Goal: Task Accomplishment & Management: Complete application form

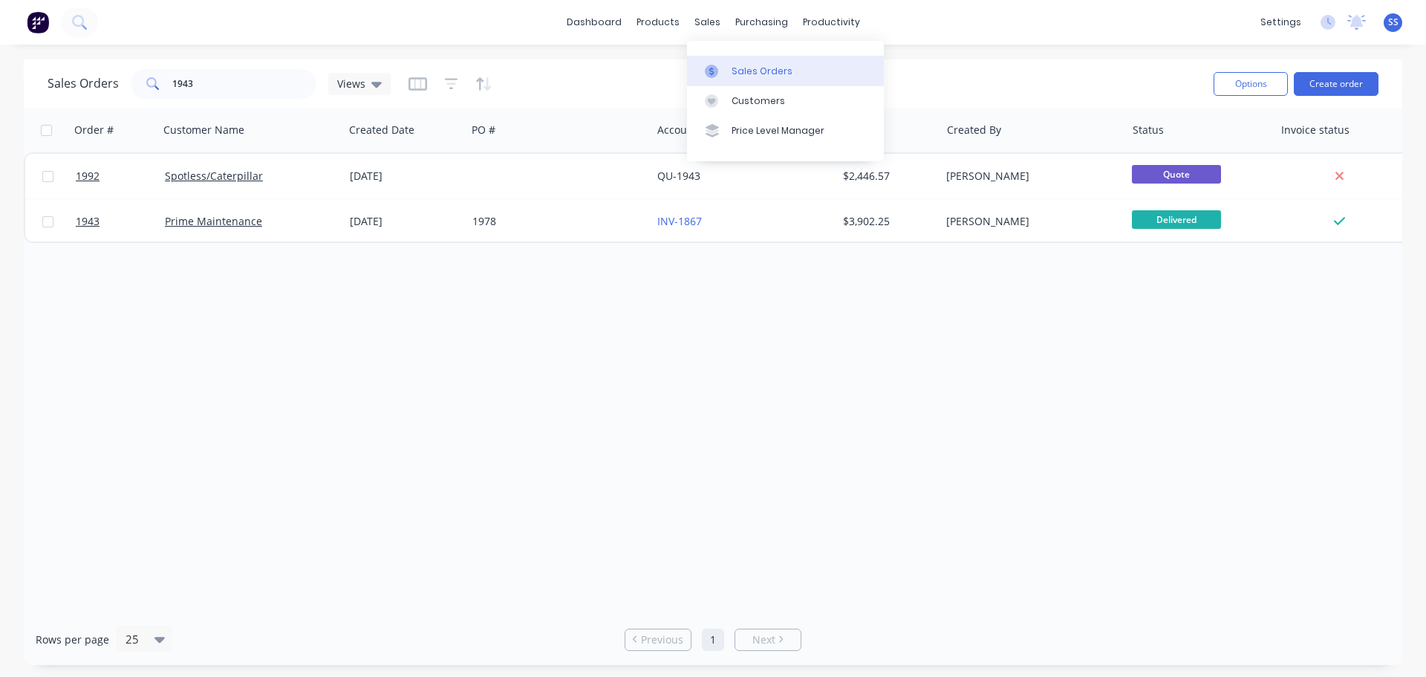
click at [718, 56] on link "Sales Orders" at bounding box center [785, 71] width 197 height 30
click at [1329, 76] on button "Create order" at bounding box center [1336, 84] width 85 height 24
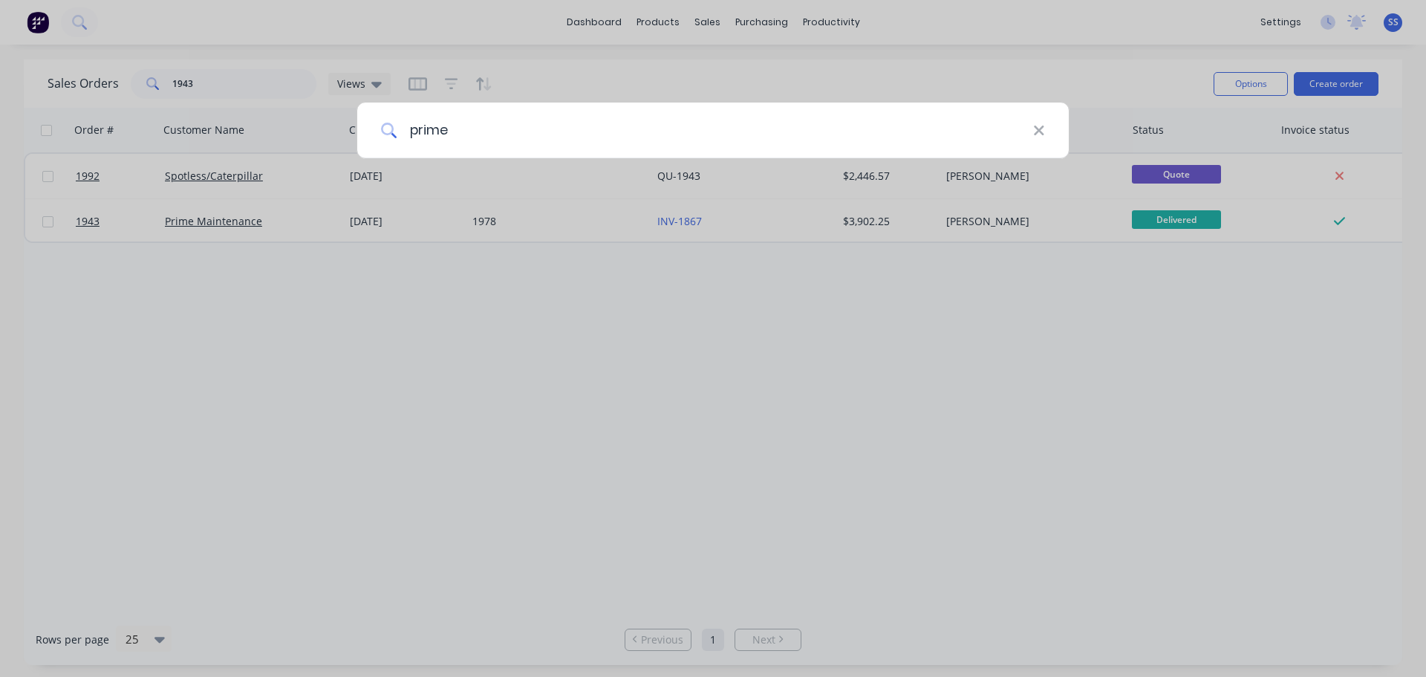
type input "prime"
click at [531, 151] on input "prime" at bounding box center [715, 130] width 636 height 56
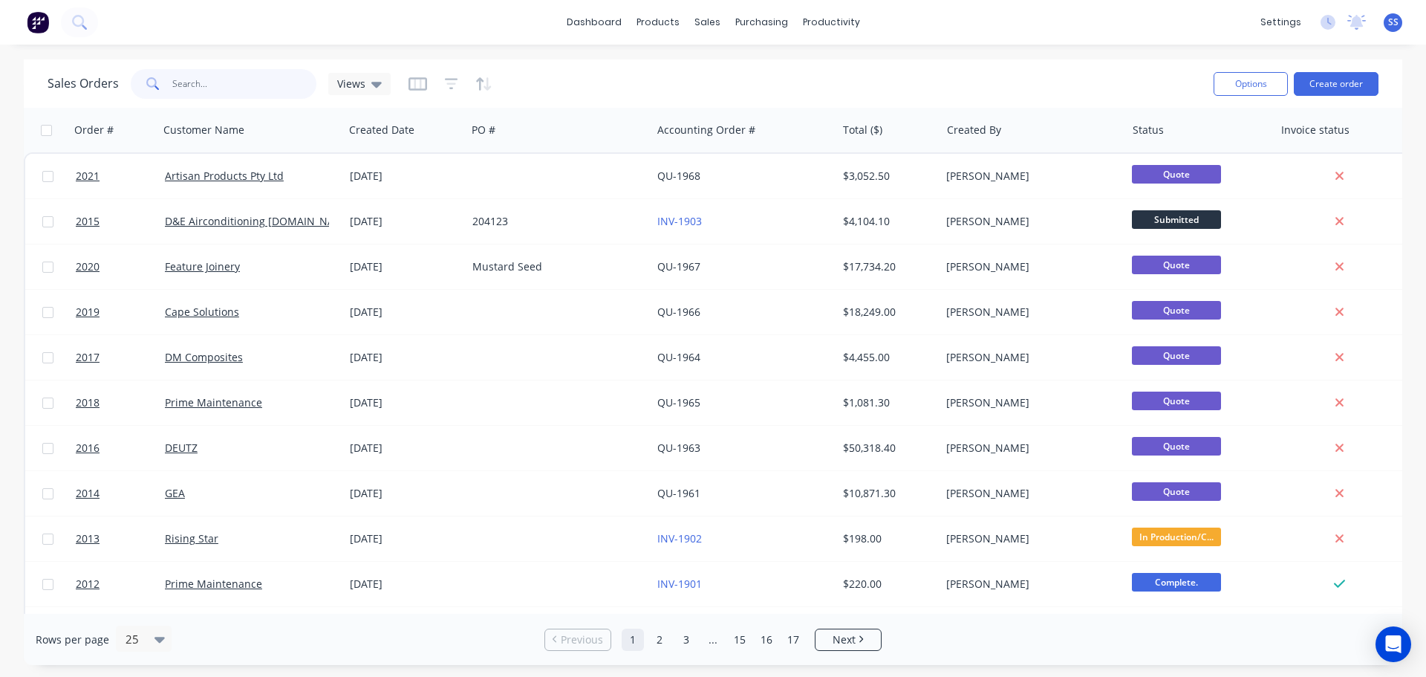
click at [272, 88] on input "text" at bounding box center [244, 84] width 145 height 30
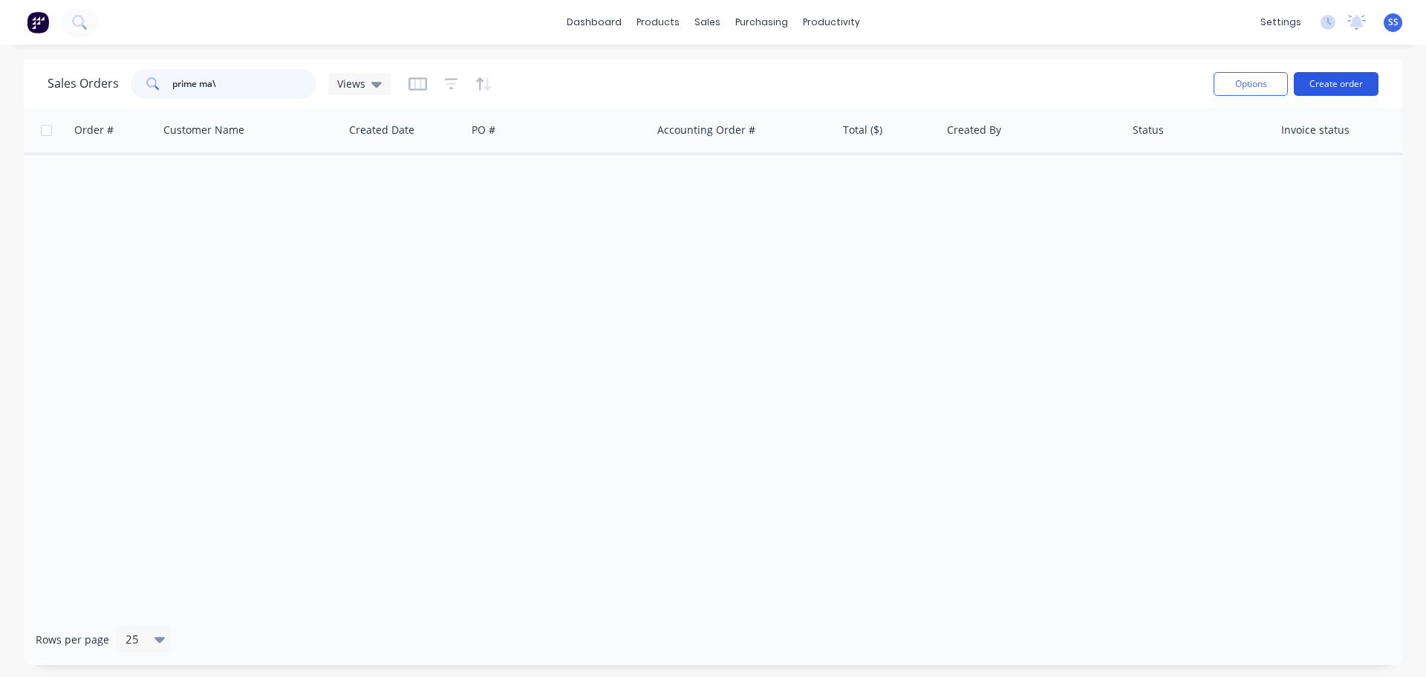
type input "prime ma\"
click at [1361, 87] on button "Create order" at bounding box center [1336, 84] width 85 height 24
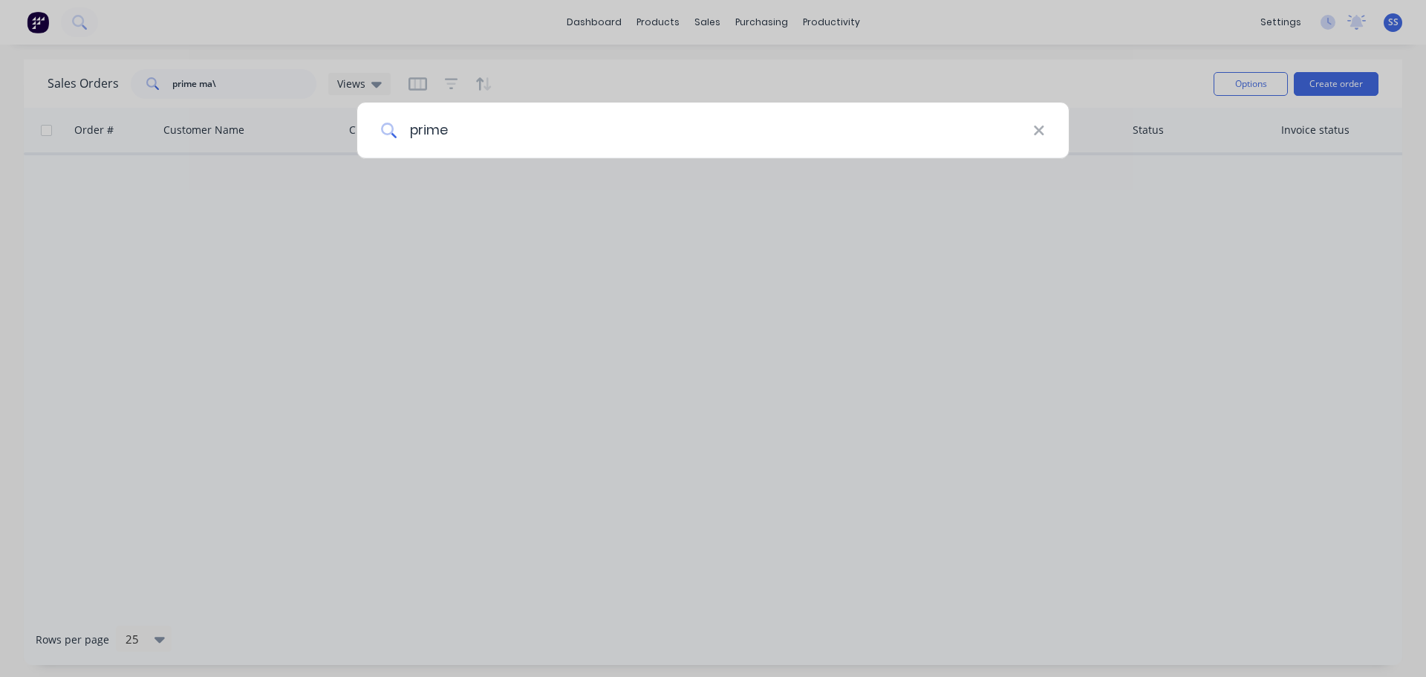
type input "prime"
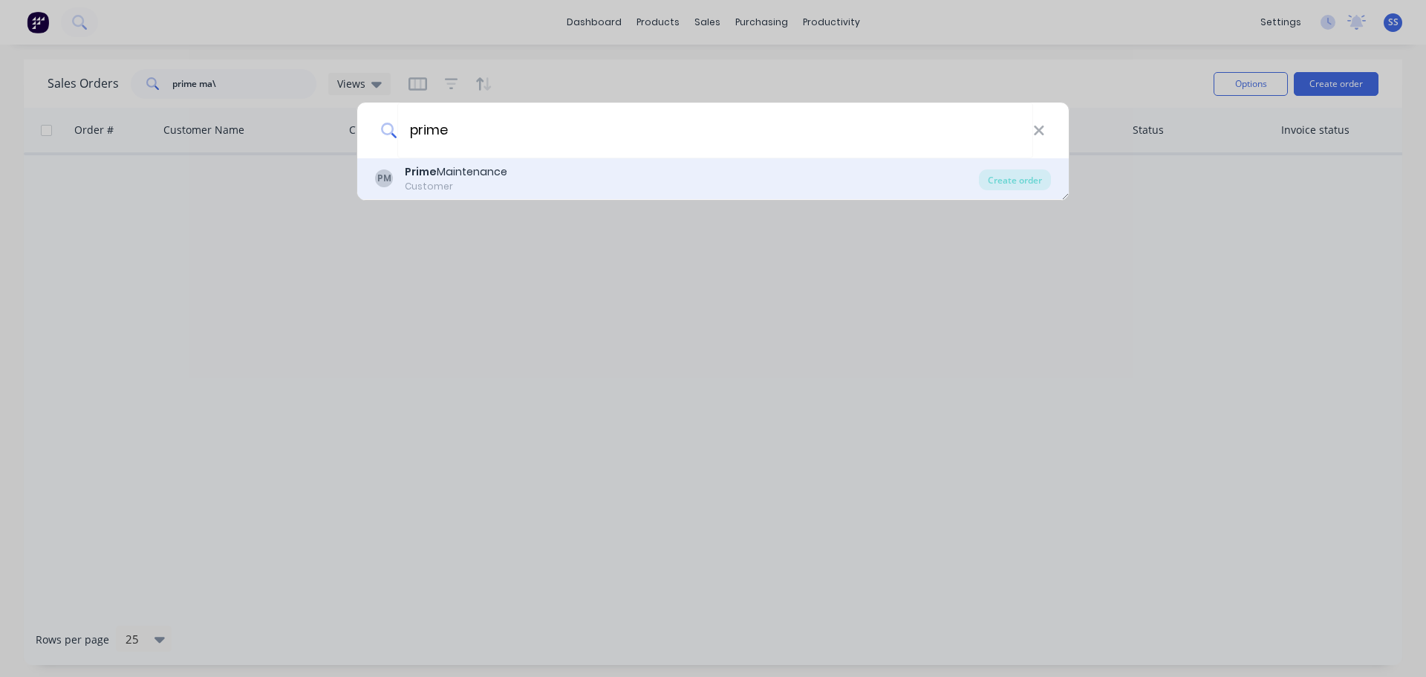
click at [599, 167] on div "PM Prime Maintenance Customer" at bounding box center [677, 178] width 604 height 29
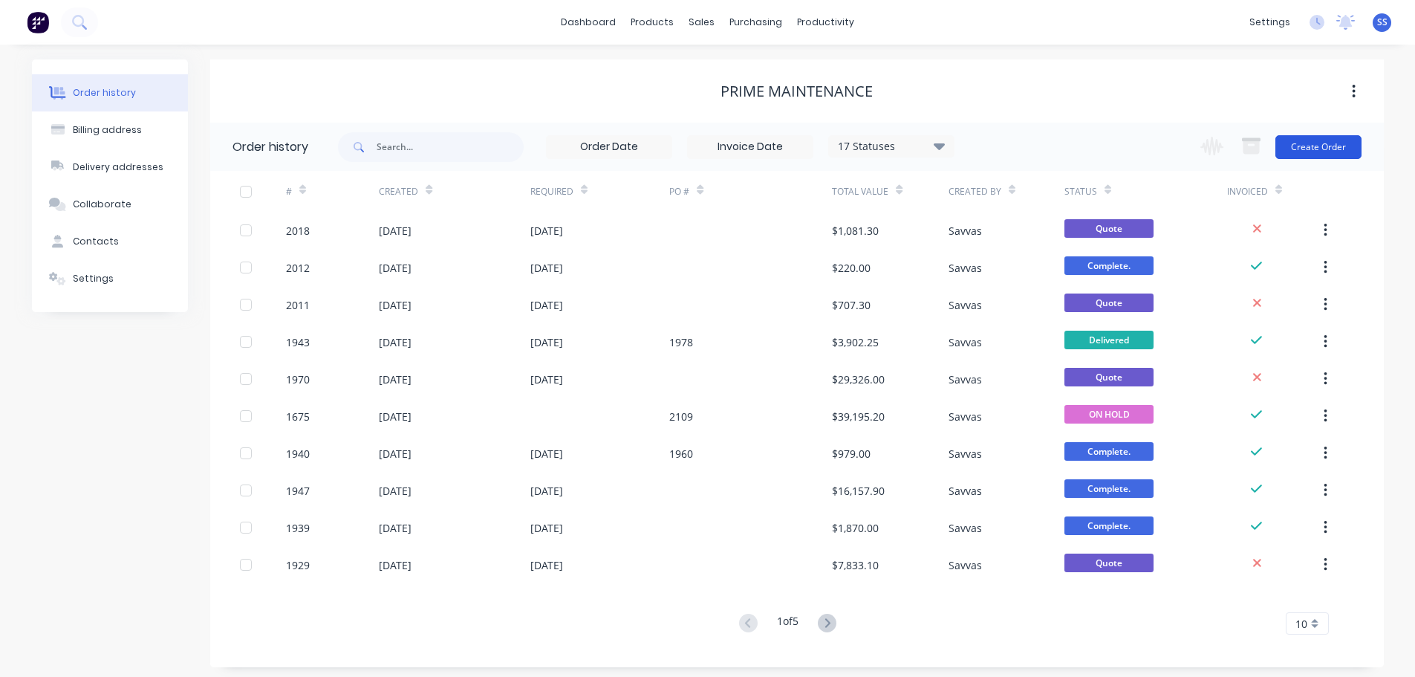
click at [1299, 157] on button "Create Order" at bounding box center [1318, 147] width 86 height 24
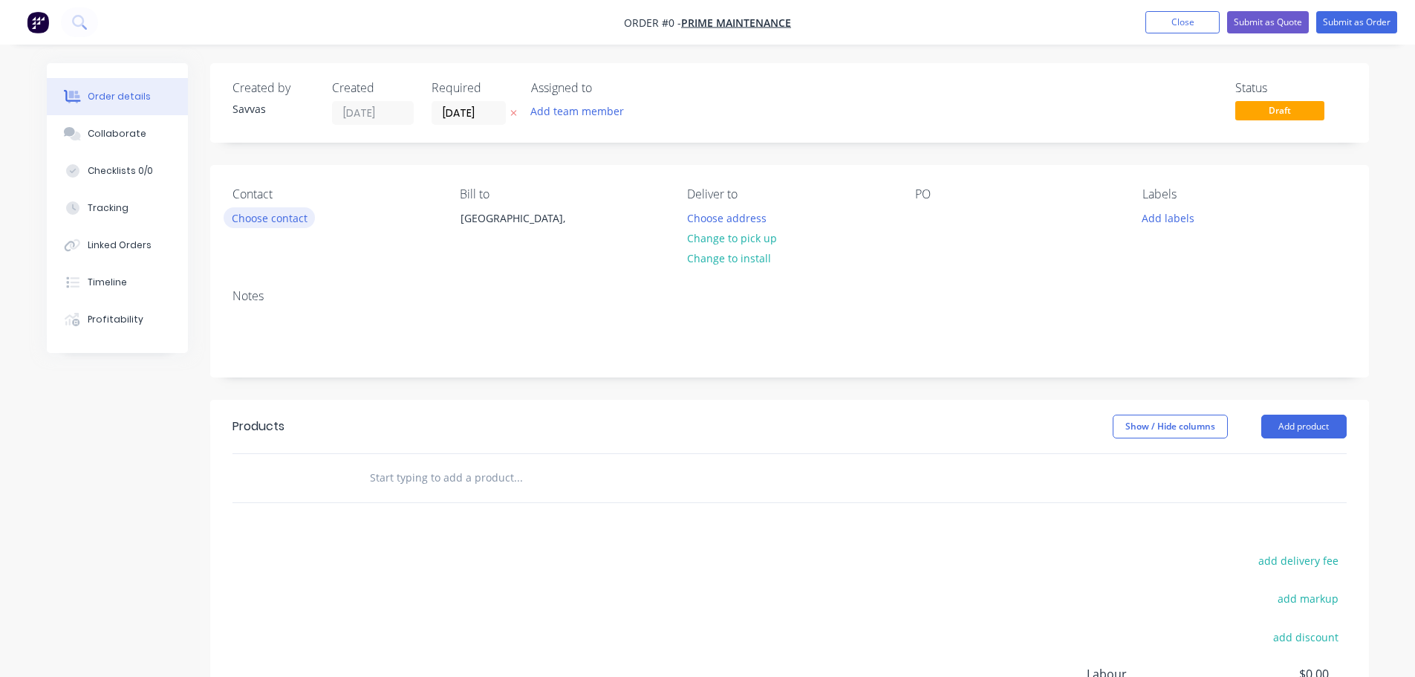
click at [252, 216] on button "Choose contact" at bounding box center [269, 217] width 91 height 20
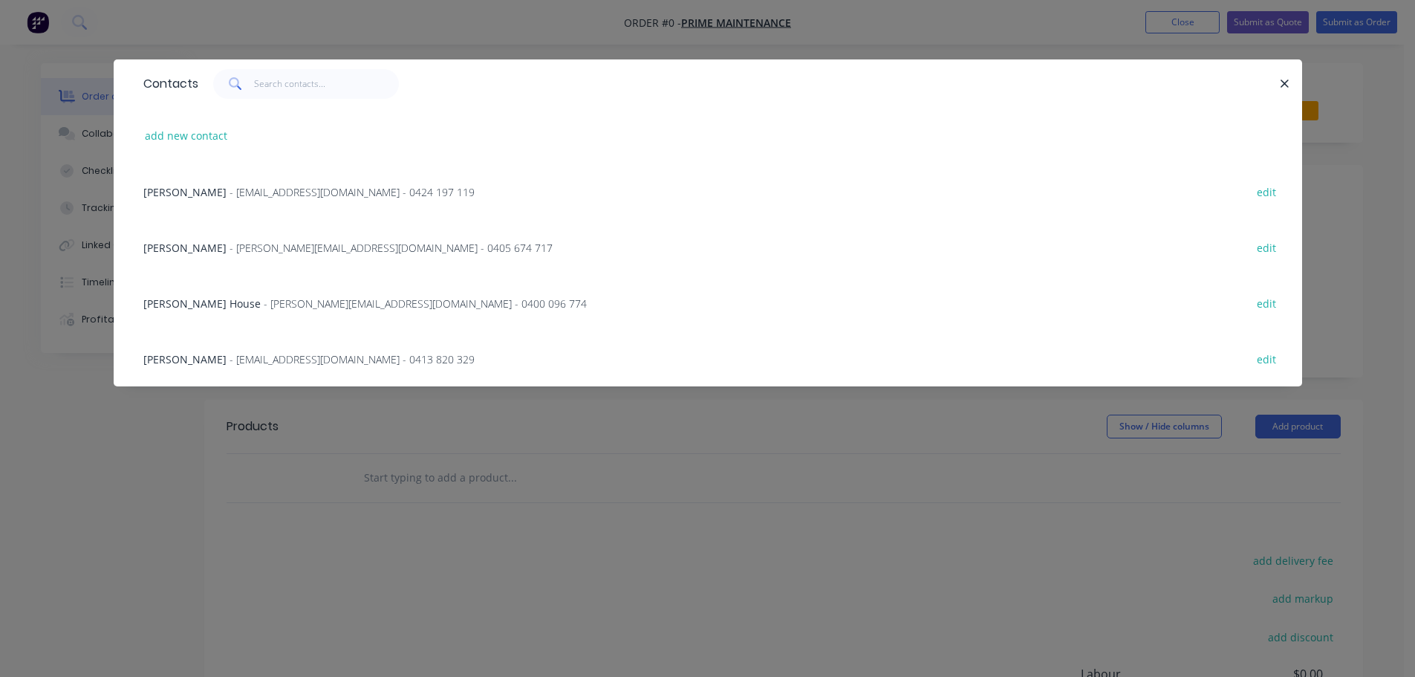
click at [509, 248] on div "Dave House - dave@primemp.com.au - 0405 674 717 edit" at bounding box center [708, 247] width 1144 height 56
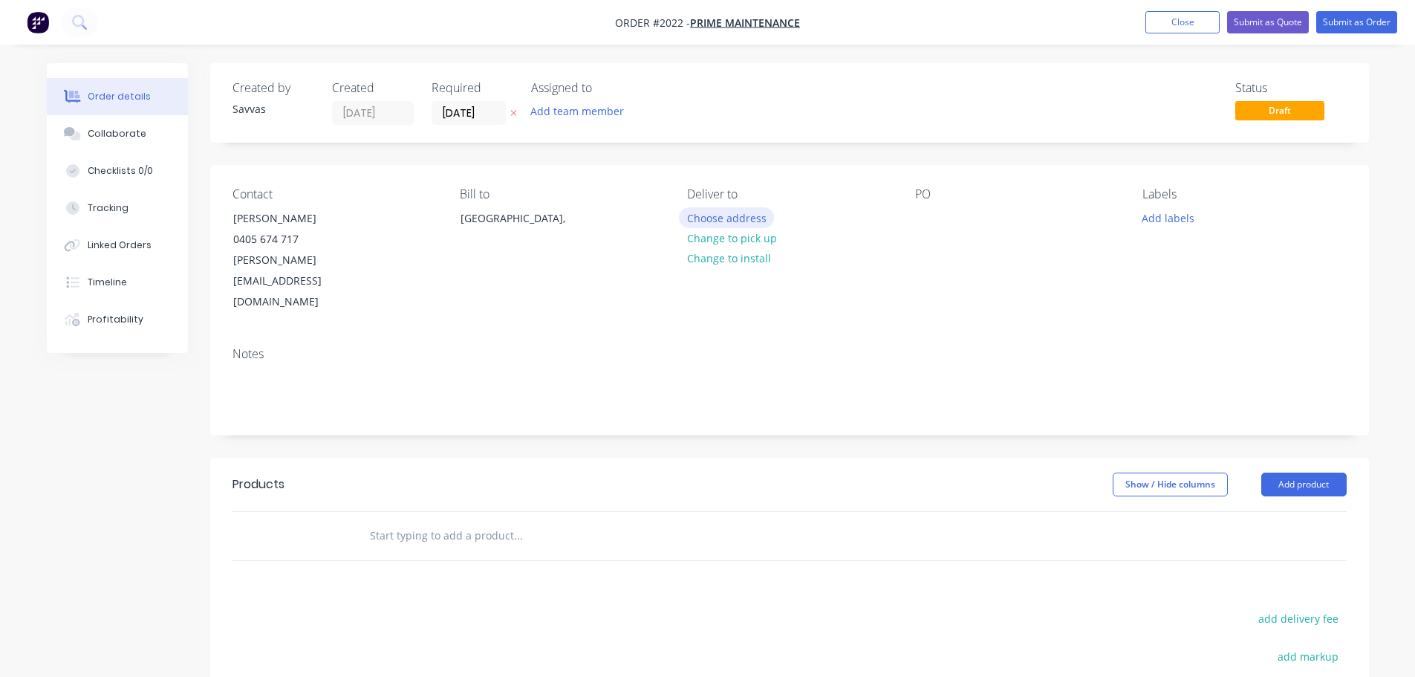
click at [736, 226] on button "Choose address" at bounding box center [726, 217] width 95 height 20
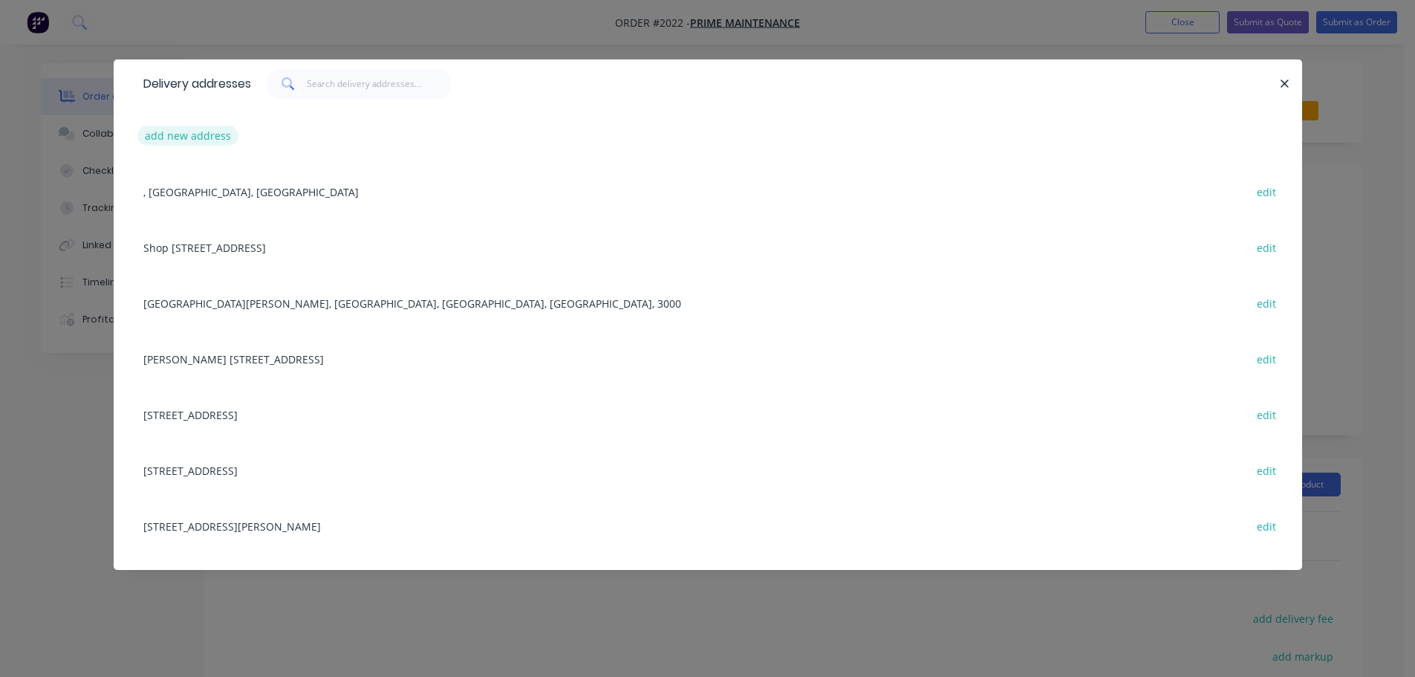
click at [231, 133] on button "add new address" at bounding box center [188, 136] width 102 height 20
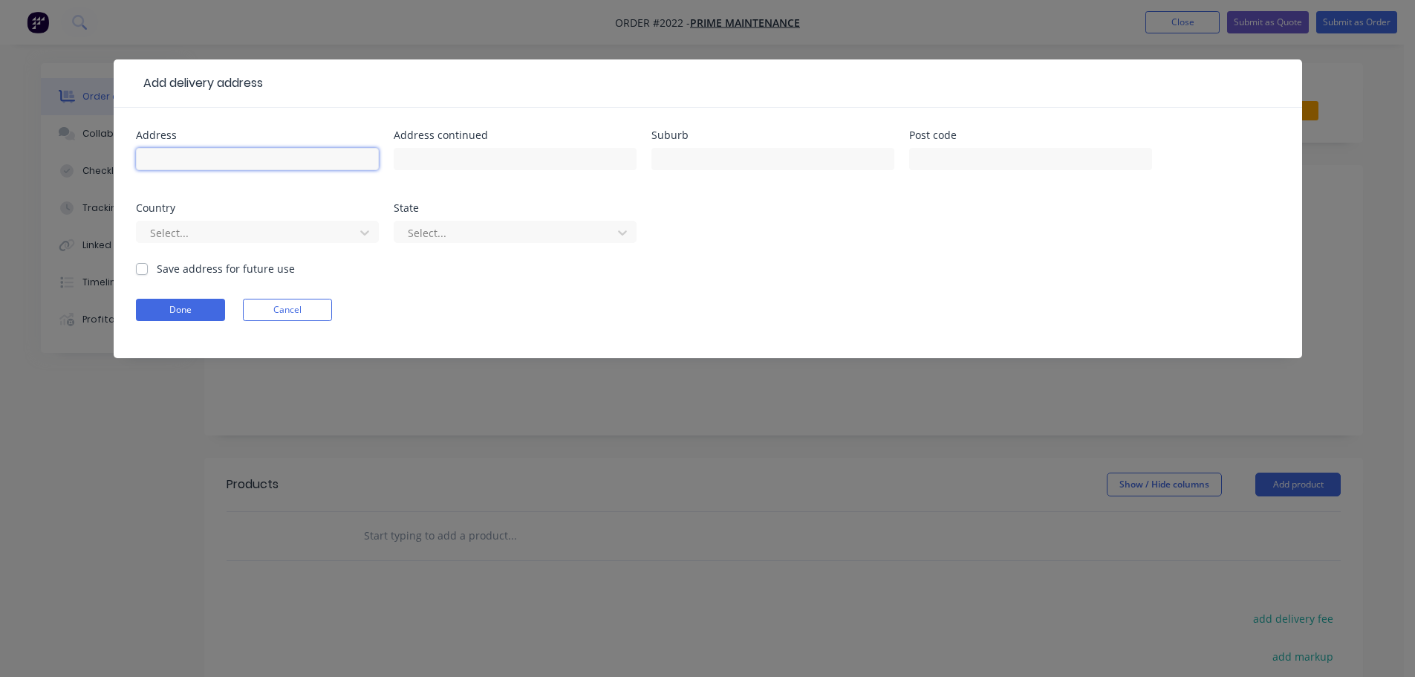
click at [226, 149] on input "text" at bounding box center [257, 159] width 243 height 22
type input "10 Tinning Street"
type input "Brunswick"
type input "3056"
click at [232, 227] on div at bounding box center [248, 233] width 198 height 19
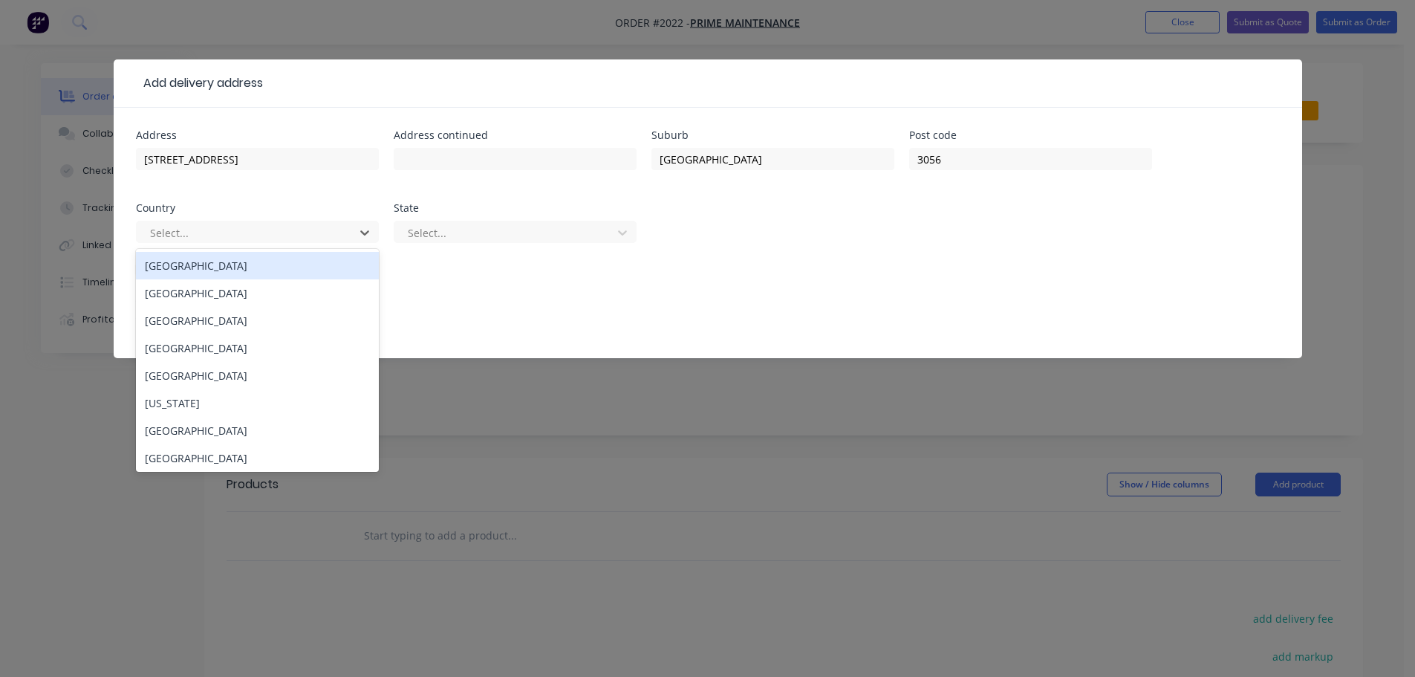
click at [200, 275] on div "Australia" at bounding box center [257, 265] width 243 height 27
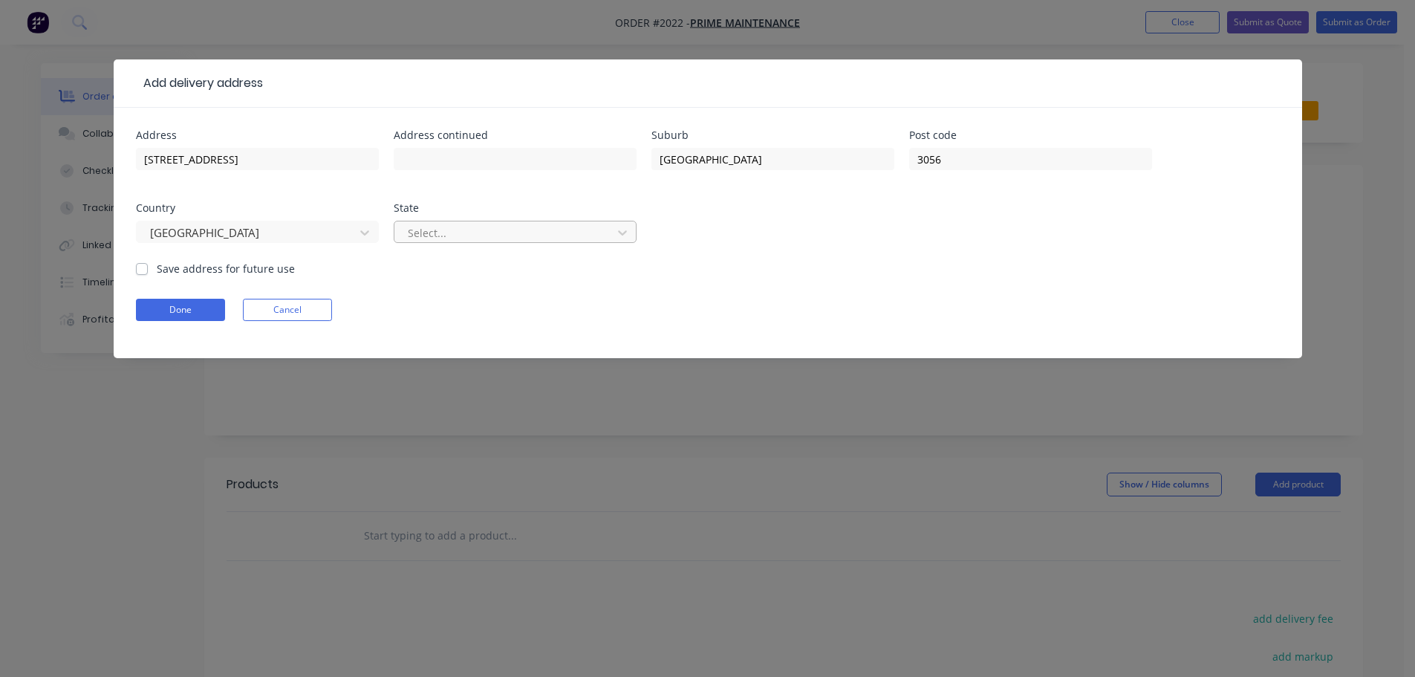
click at [417, 236] on div at bounding box center [505, 233] width 198 height 19
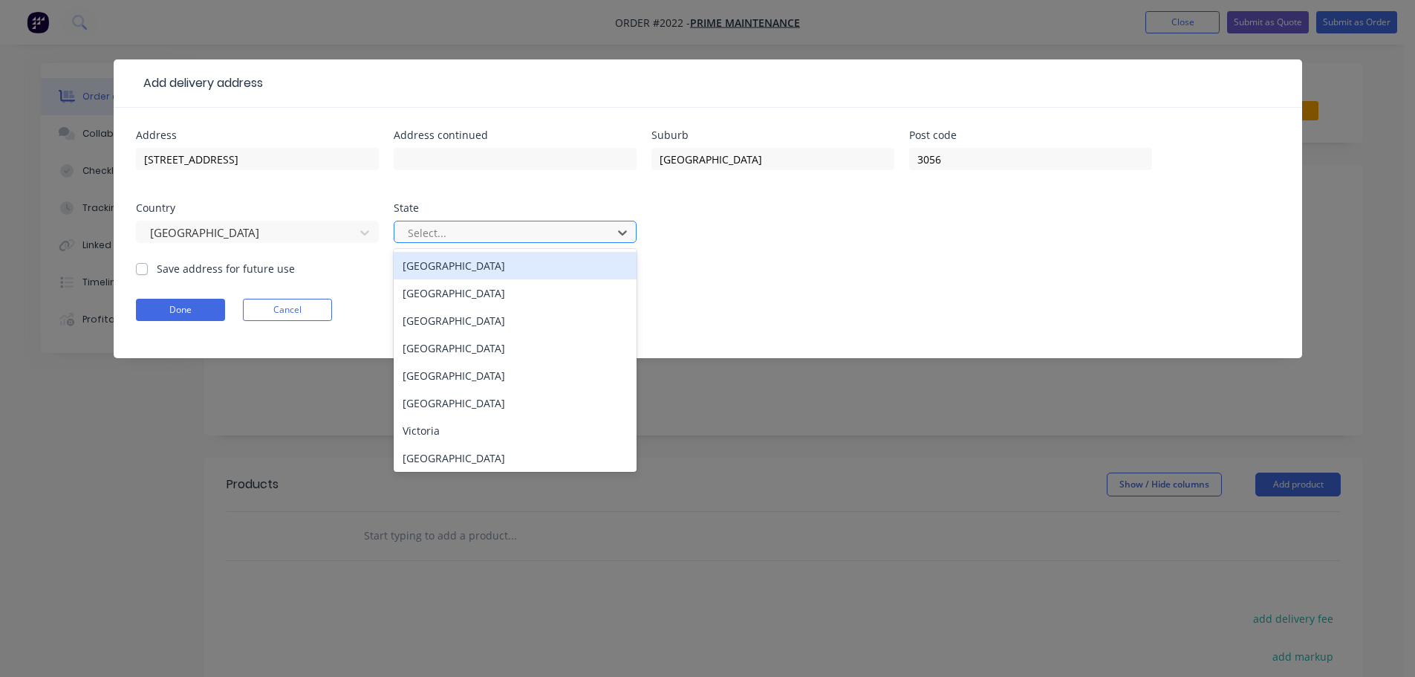
type input "v"
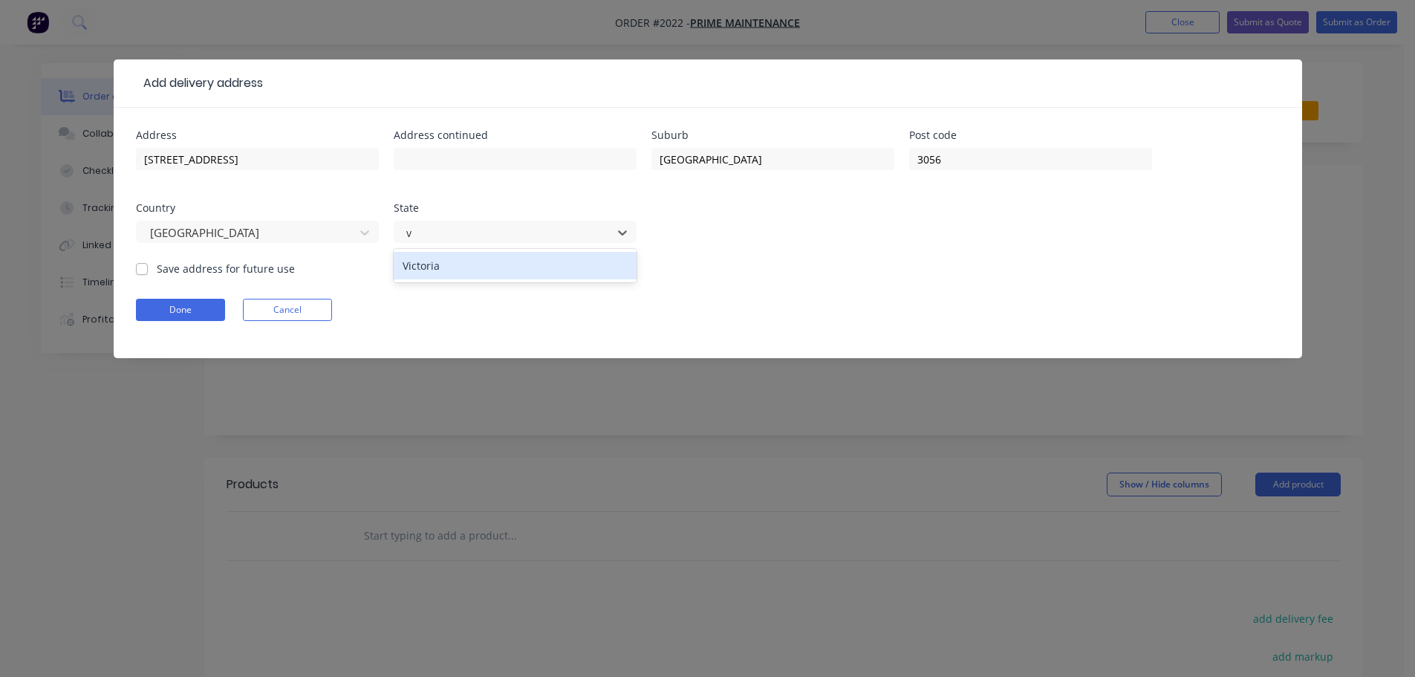
drag, startPoint x: 512, startPoint y: 272, endPoint x: 344, endPoint y: 275, distance: 168.6
click at [511, 272] on div "Victoria" at bounding box center [515, 265] width 243 height 27
click at [157, 266] on label "Save address for future use" at bounding box center [226, 269] width 138 height 16
click at [137, 266] on input "Save address for future use" at bounding box center [142, 268] width 12 height 14
checkbox input "true"
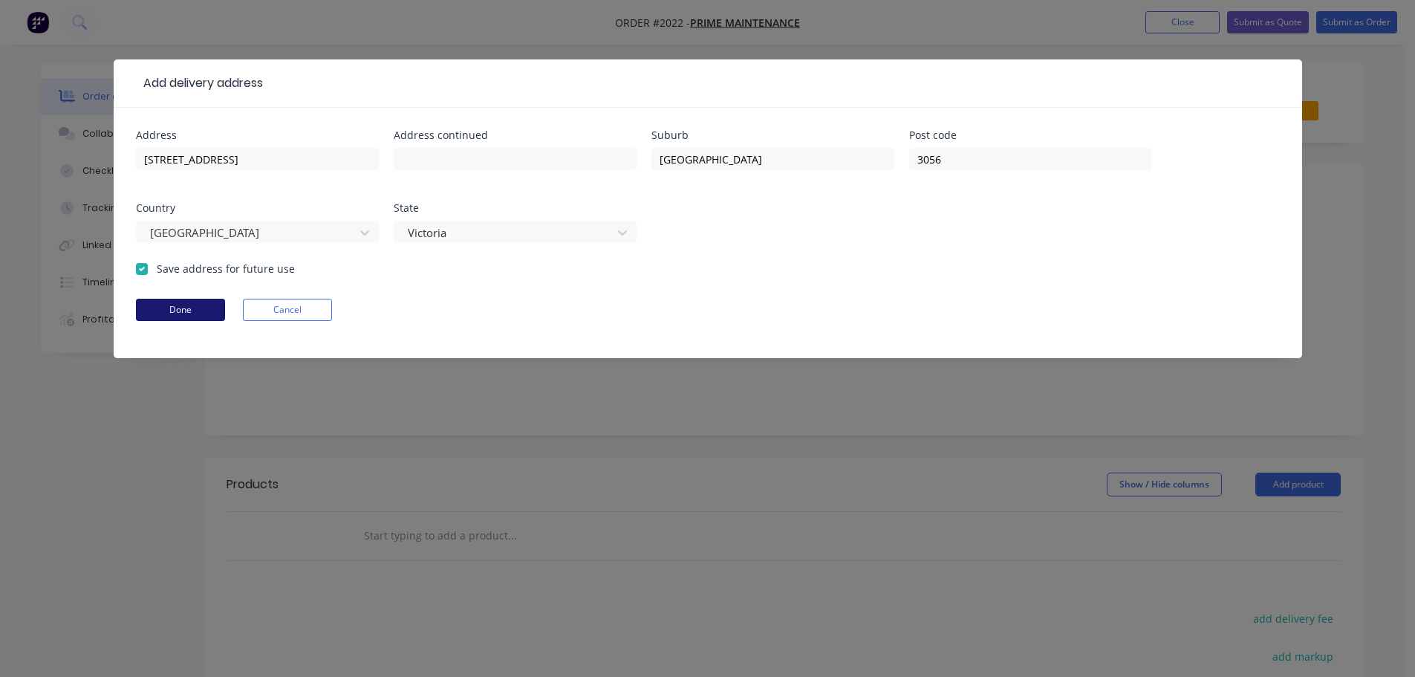
click at [166, 301] on button "Done" at bounding box center [180, 310] width 89 height 22
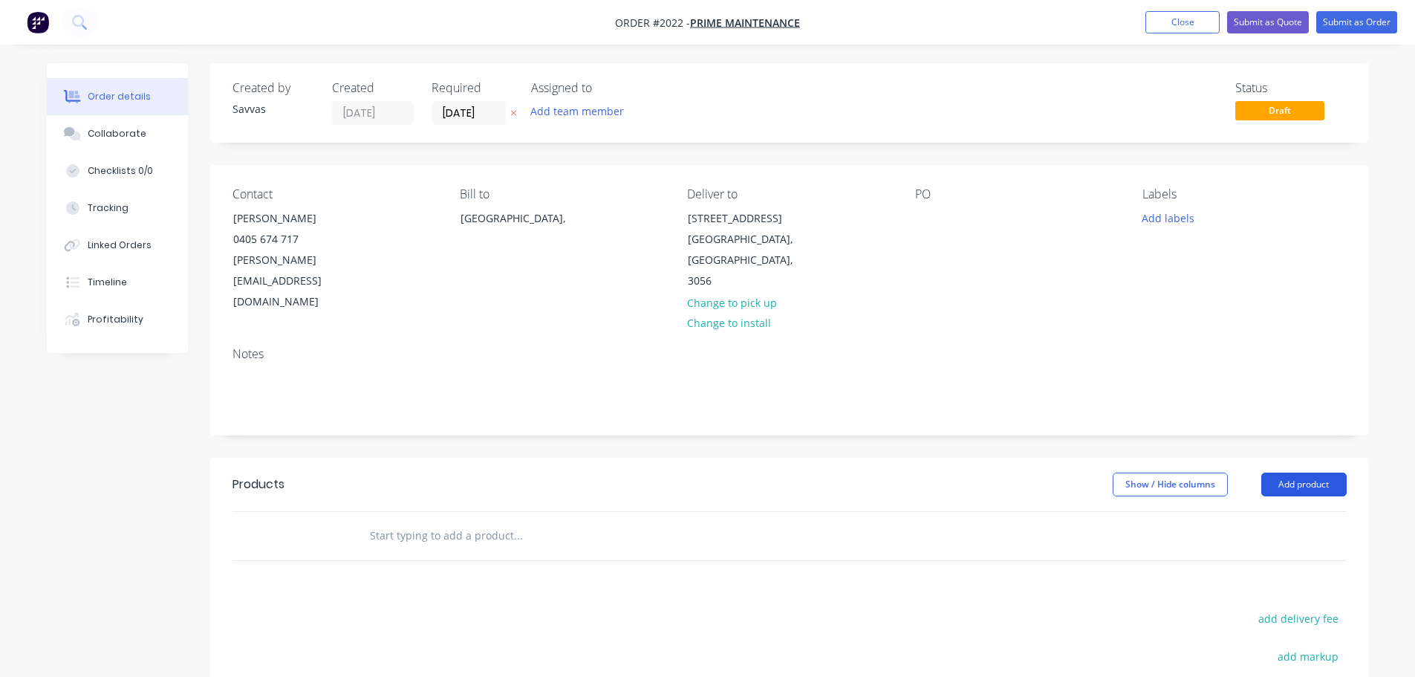
click at [1273, 472] on button "Add product" at bounding box center [1303, 484] width 85 height 24
drag, startPoint x: 1263, startPoint y: 499, endPoint x: 717, endPoint y: 442, distance: 548.9
click at [1263, 541] on div "Basic product" at bounding box center [1276, 552] width 114 height 22
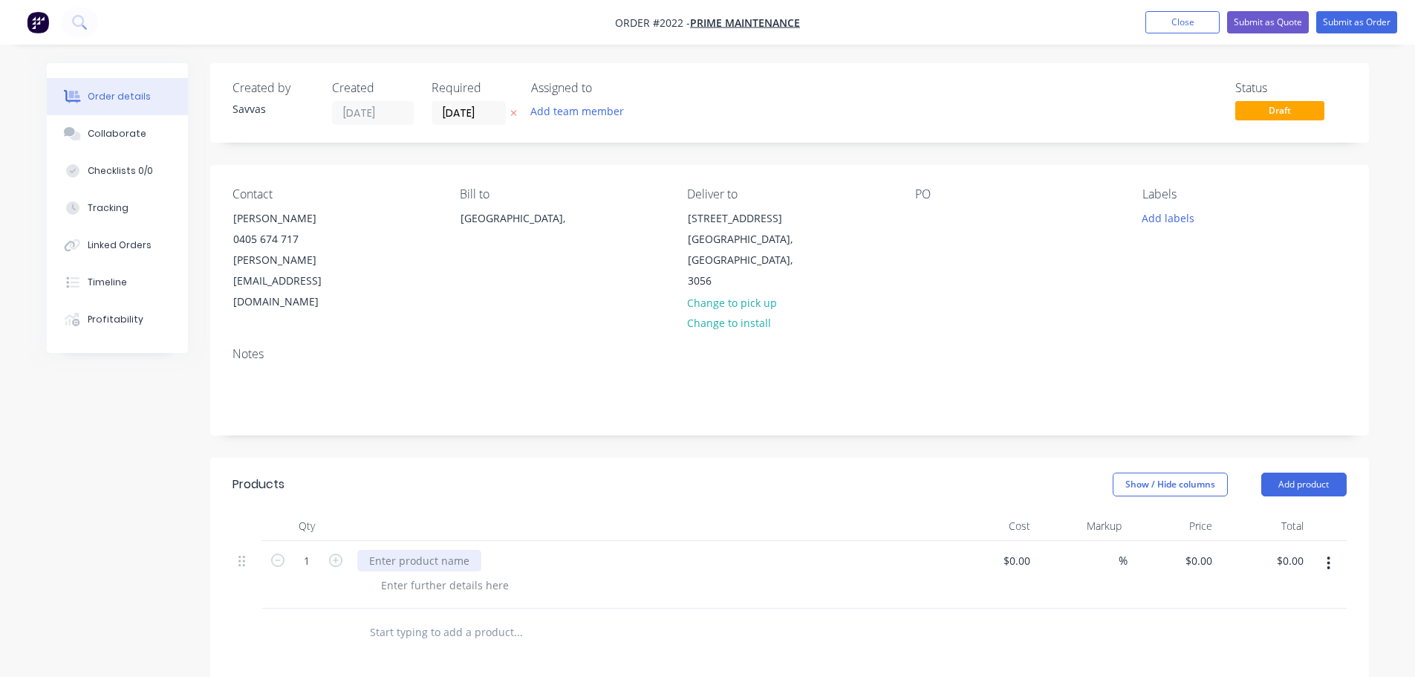
click at [457, 550] on div at bounding box center [419, 561] width 124 height 22
click at [443, 574] on div at bounding box center [445, 585] width 152 height 22
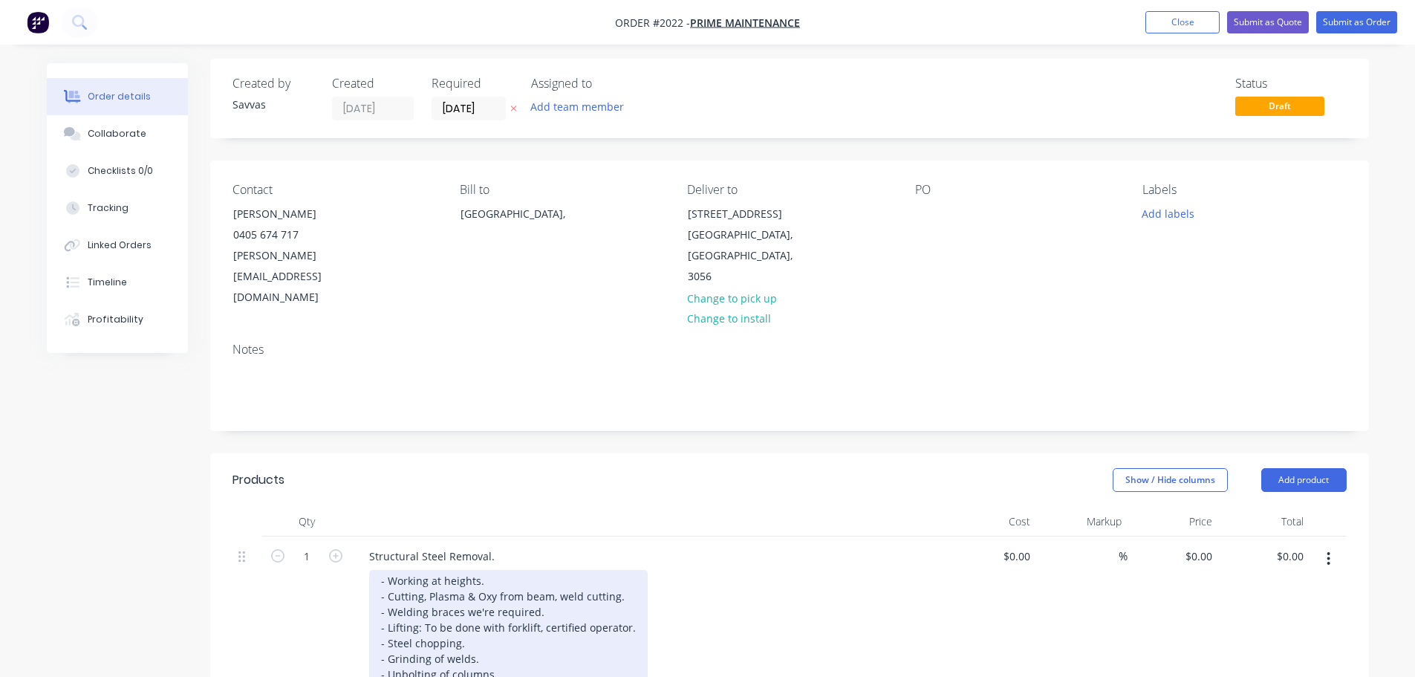
scroll to position [149, 0]
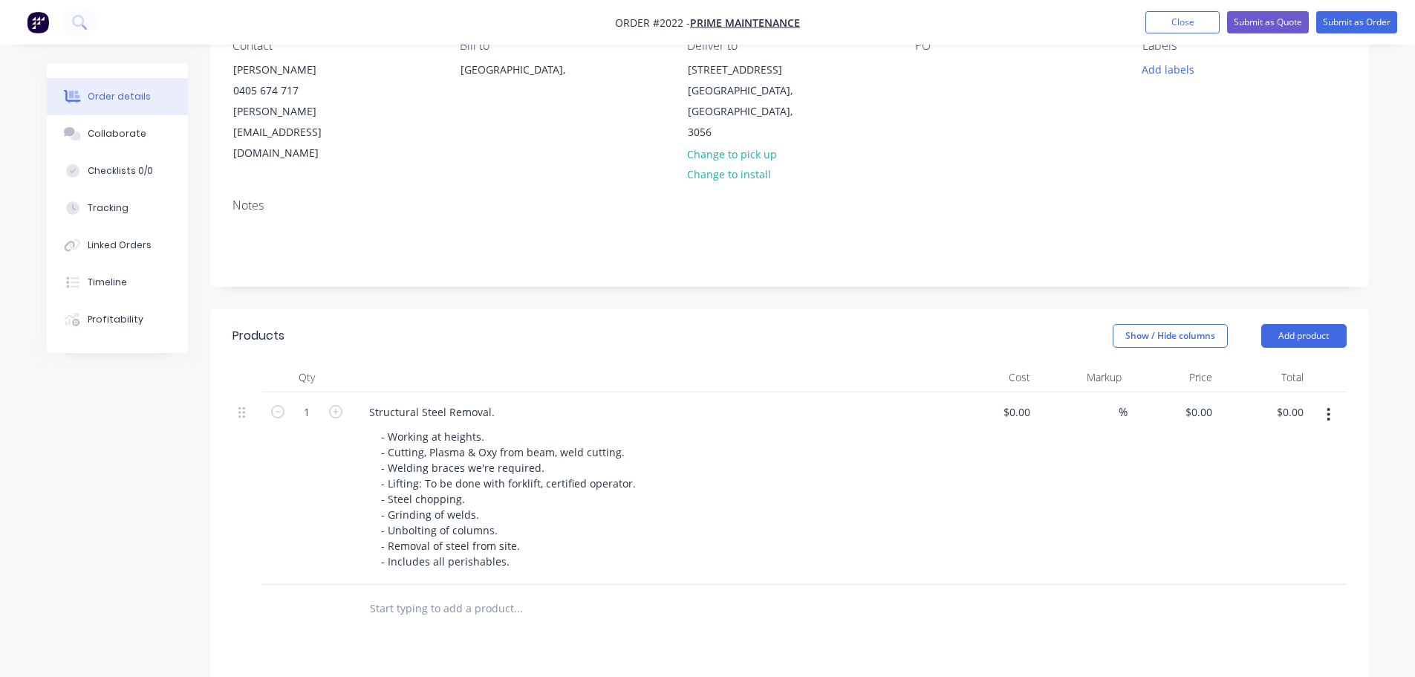
click at [799, 426] on div "- Working at heights. - Cutting, Plasma & Oxy from beam, weld cutting. - Weldin…" at bounding box center [654, 499] width 570 height 146
click at [1208, 401] on input "0" at bounding box center [1201, 412] width 34 height 22
type input "$12,140.00"
click at [1083, 362] on div "Markup" at bounding box center [1081, 377] width 91 height 30
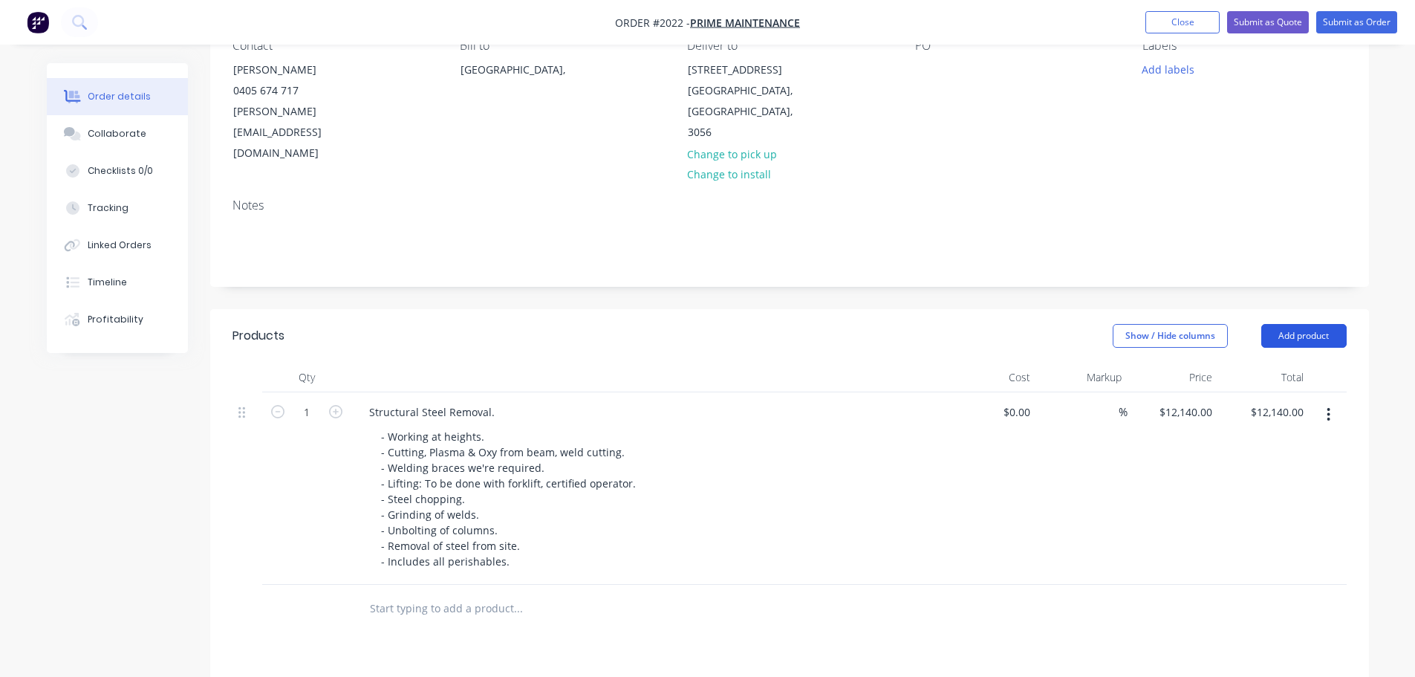
click at [1290, 324] on button "Add product" at bounding box center [1303, 336] width 85 height 24
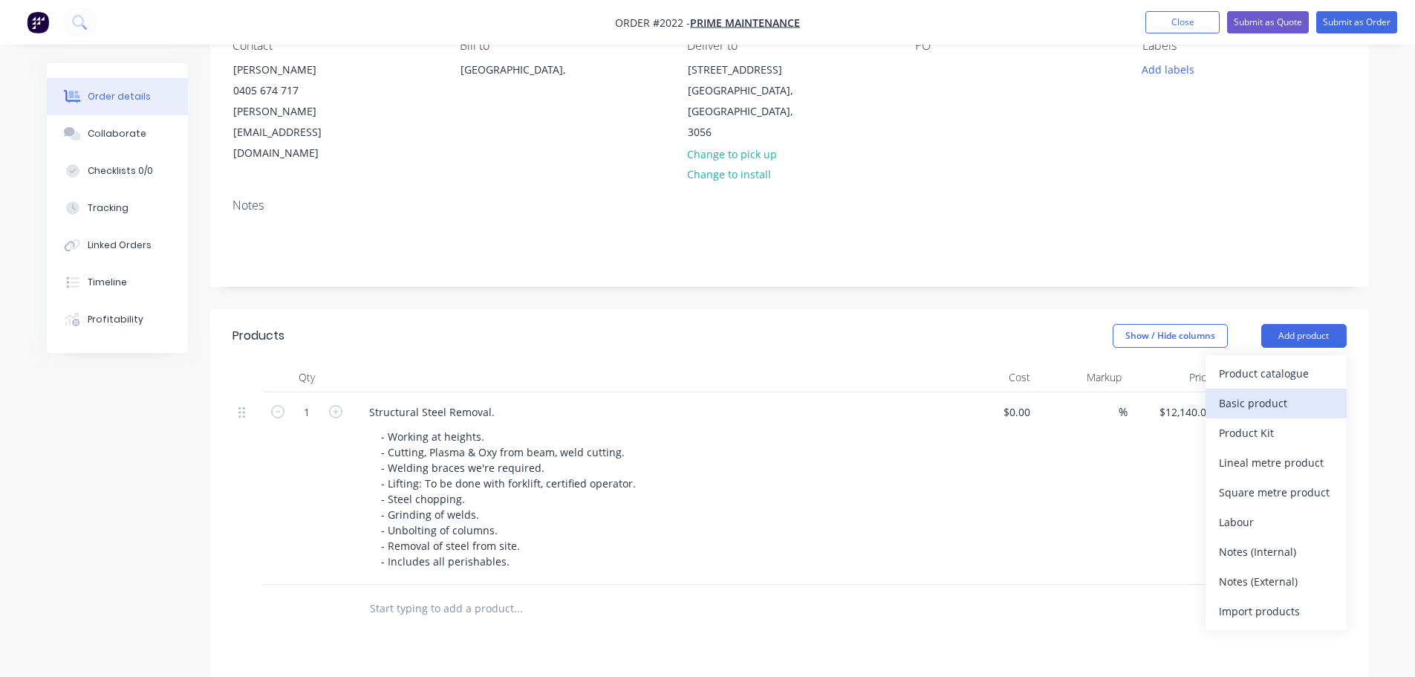
click at [1300, 392] on div "Basic product" at bounding box center [1276, 403] width 114 height 22
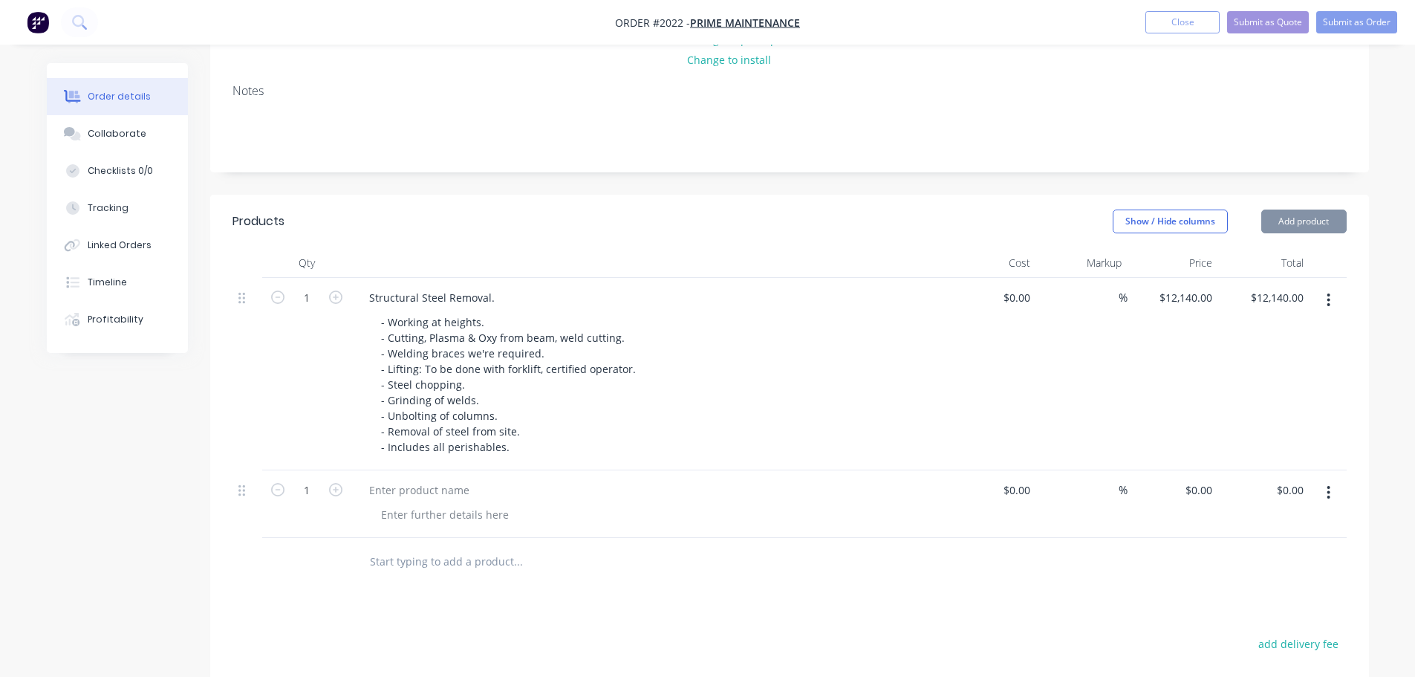
scroll to position [371, 0]
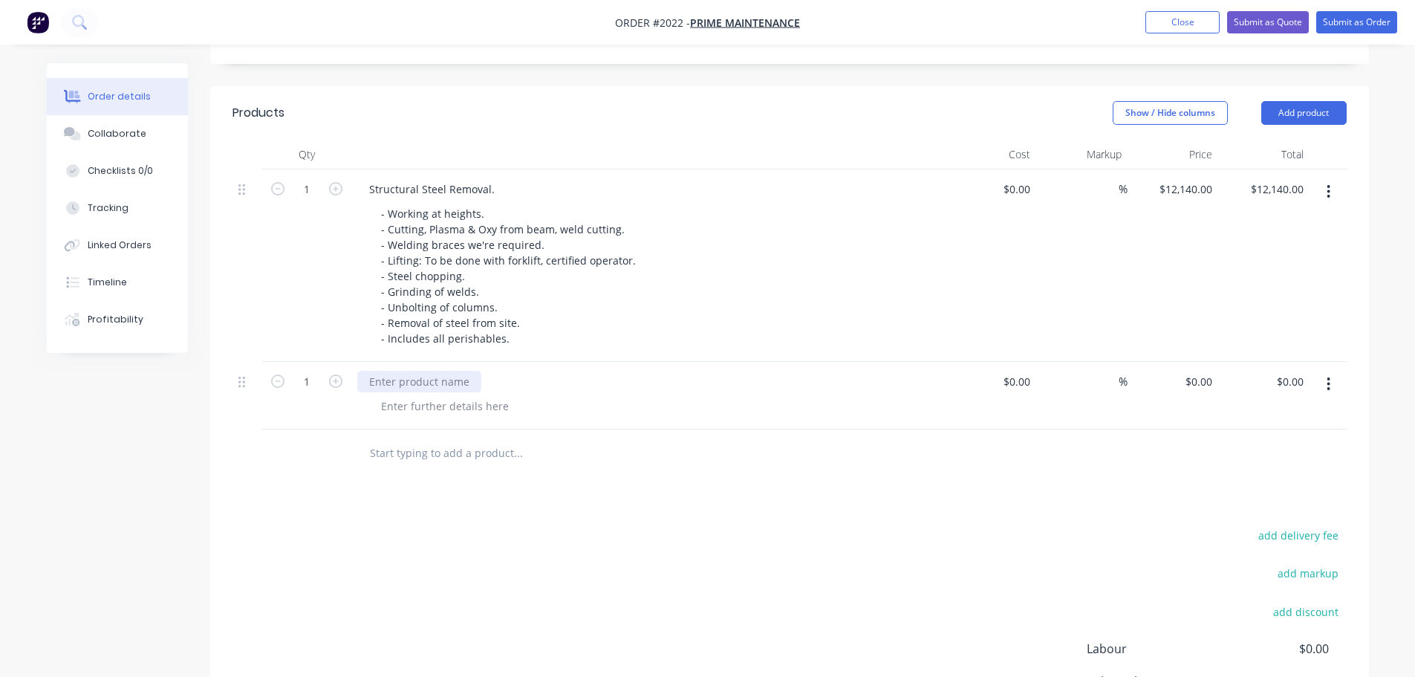
click at [417, 371] on div at bounding box center [419, 382] width 124 height 22
click at [1217, 371] on div "0 $0.00" at bounding box center [1201, 382] width 34 height 22
type input "$2,490.00"
click at [941, 525] on div "add delivery fee add markup add discount Labour $0.00 Sub total $14,630.00 Marg…" at bounding box center [789, 668] width 1114 height 287
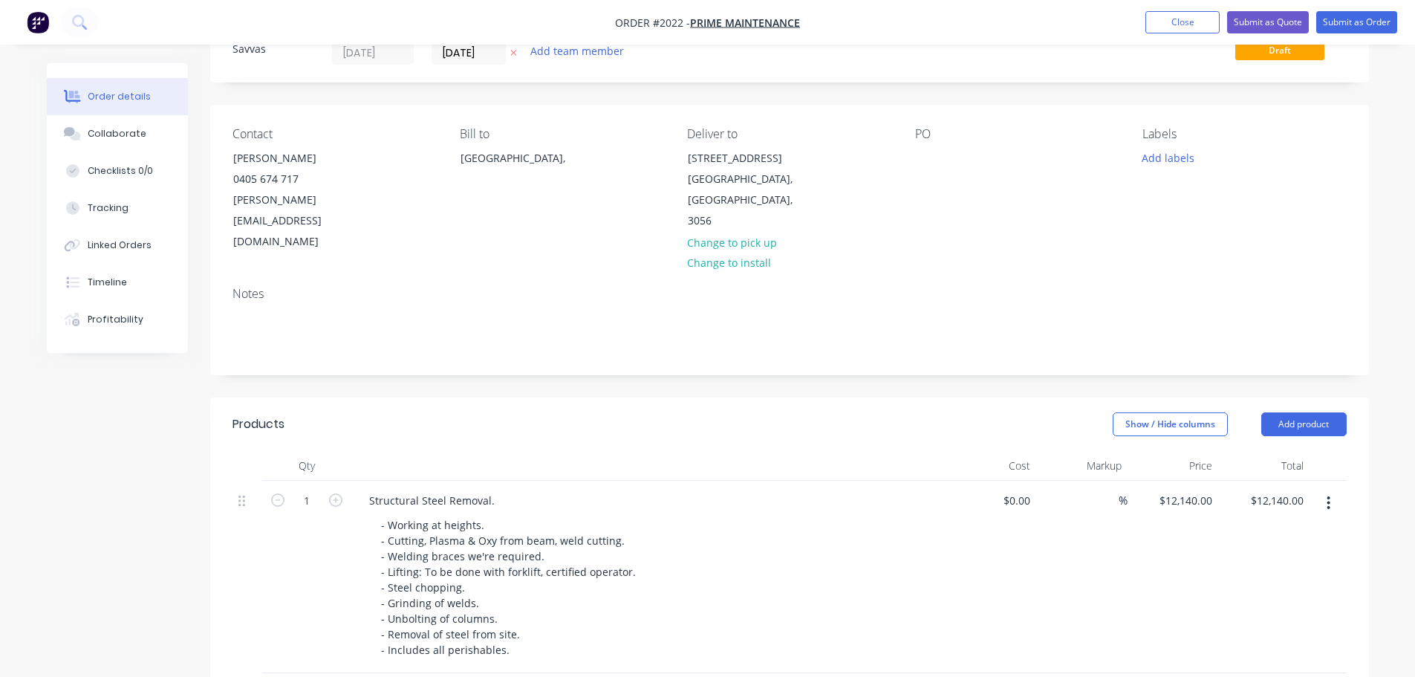
scroll to position [0, 0]
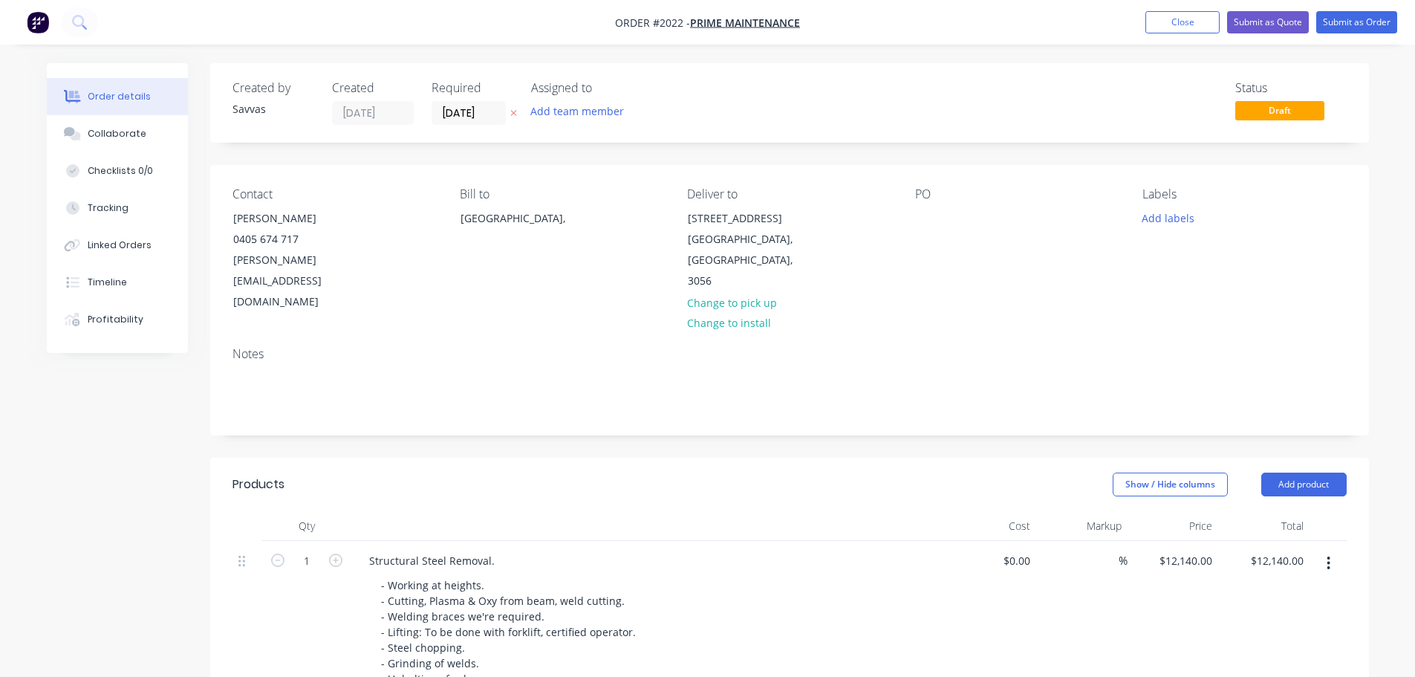
click at [515, 114] on icon "button" at bounding box center [513, 112] width 7 height 9
click at [1289, 19] on button "Submit as Quote" at bounding box center [1268, 22] width 82 height 22
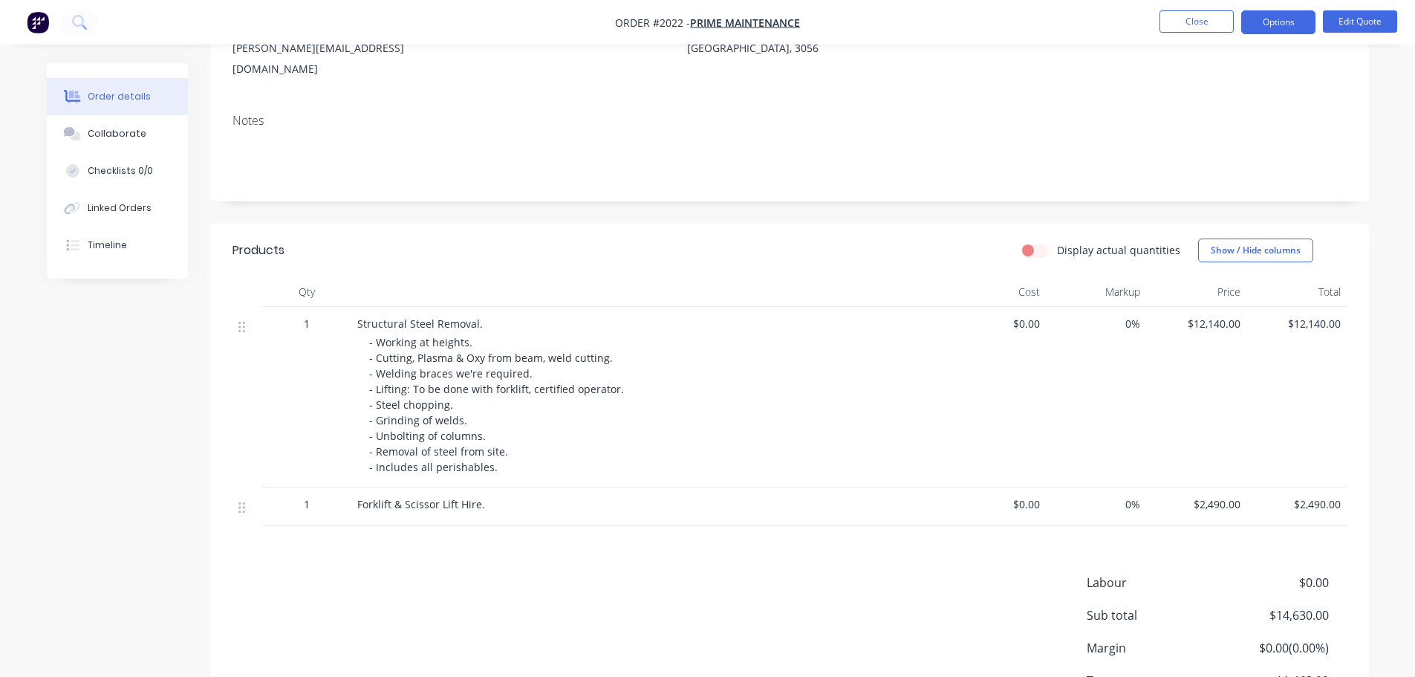
scroll to position [223, 0]
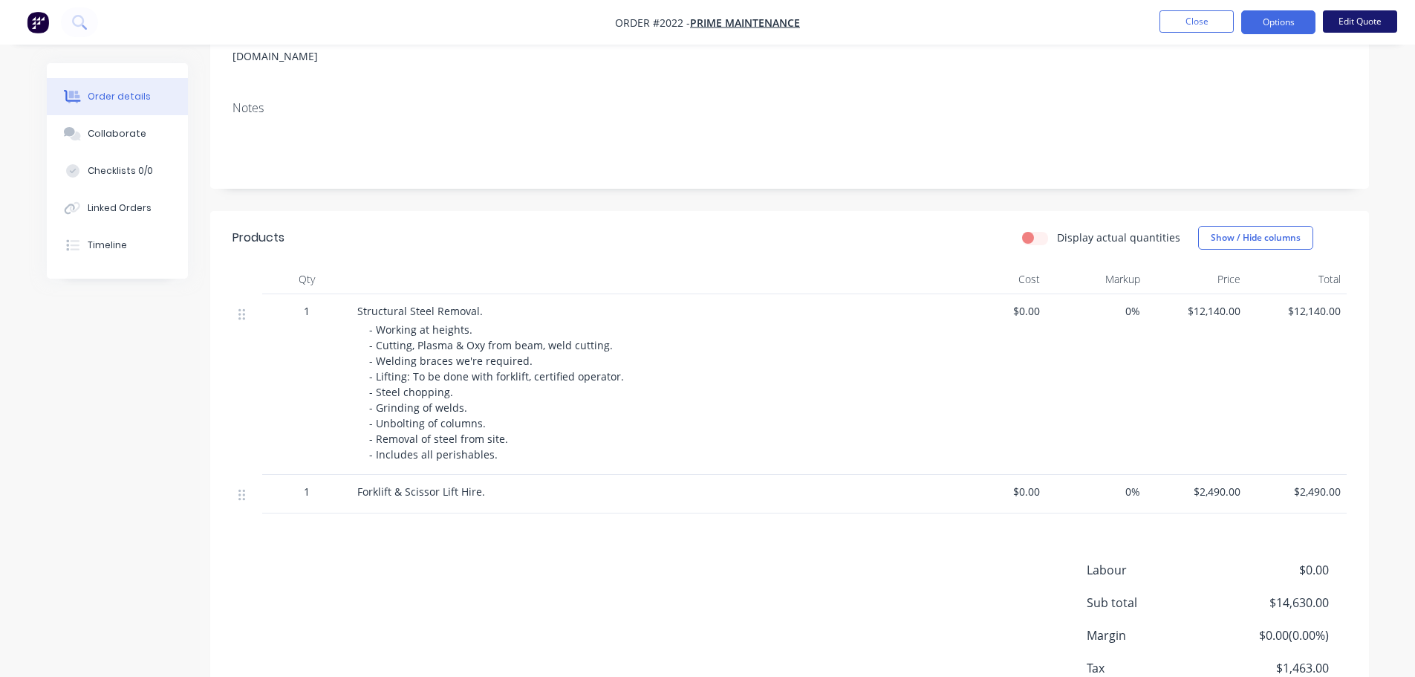
click at [1354, 24] on button "Edit Quote" at bounding box center [1360, 21] width 74 height 22
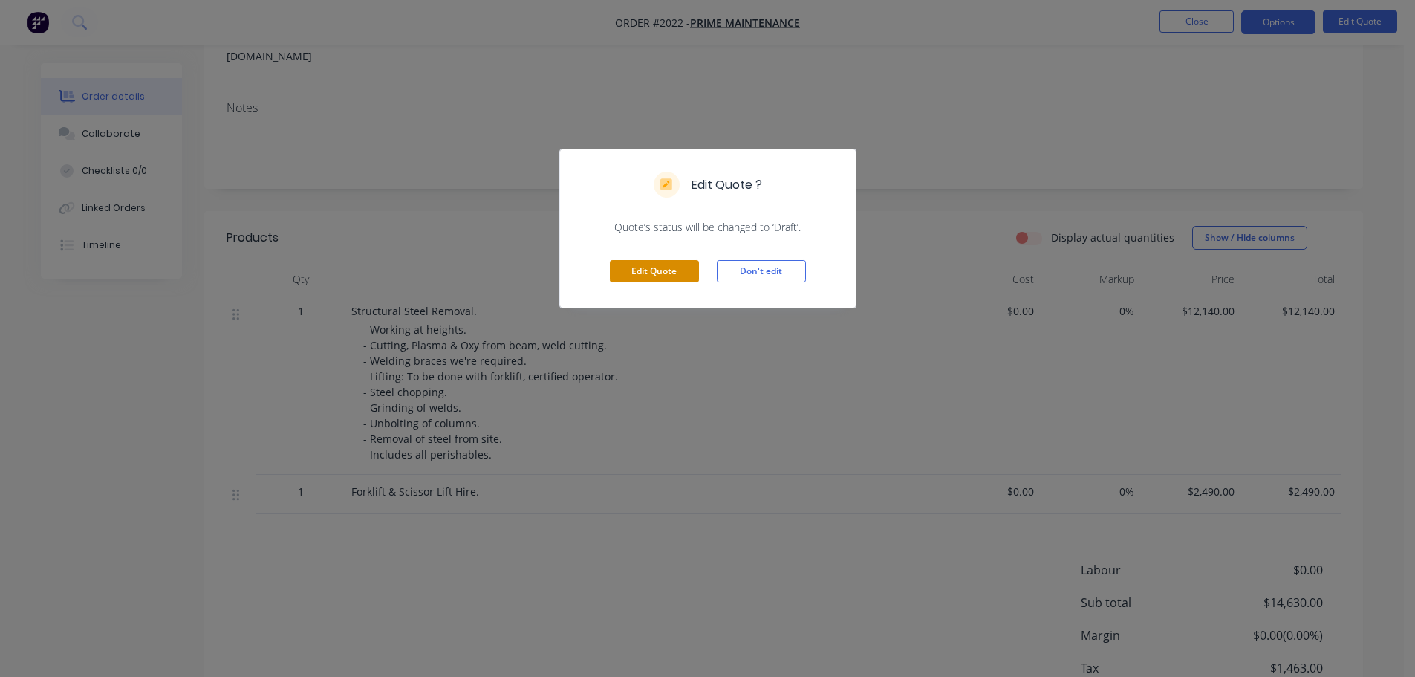
click at [663, 277] on button "Edit Quote" at bounding box center [654, 271] width 89 height 22
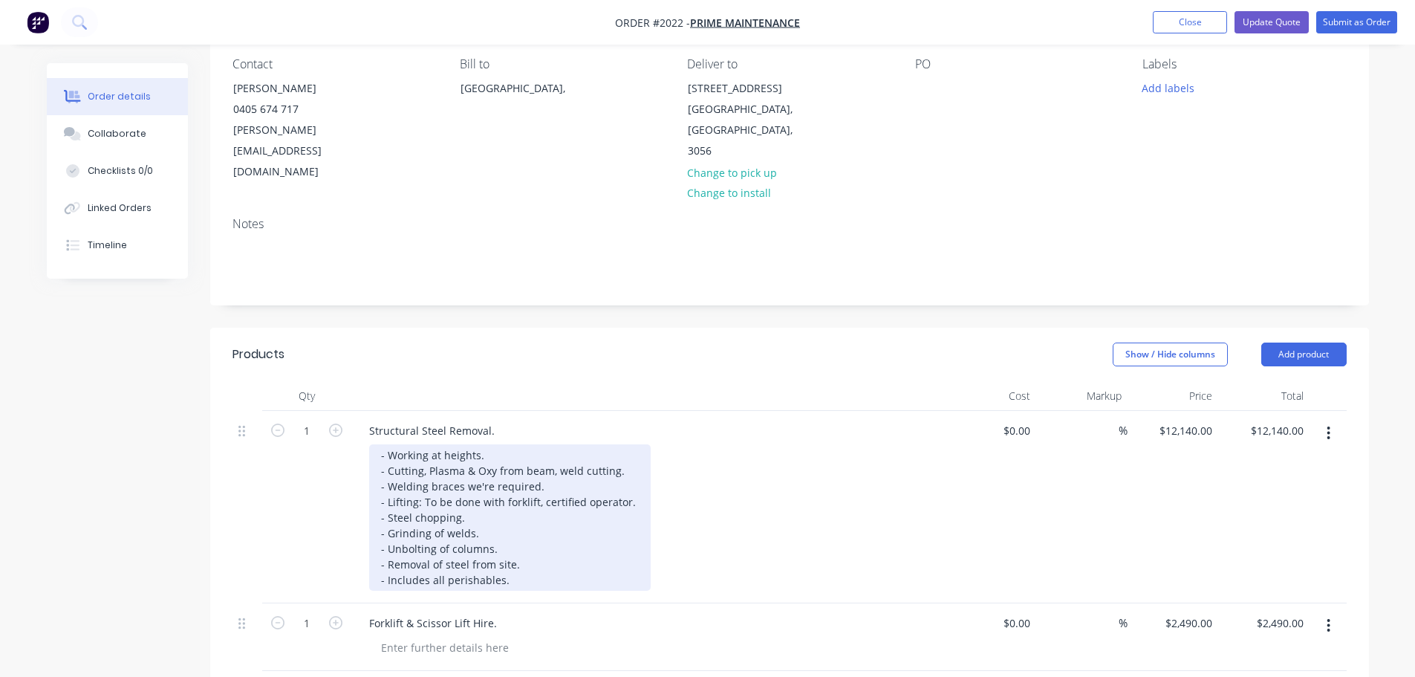
scroll to position [149, 0]
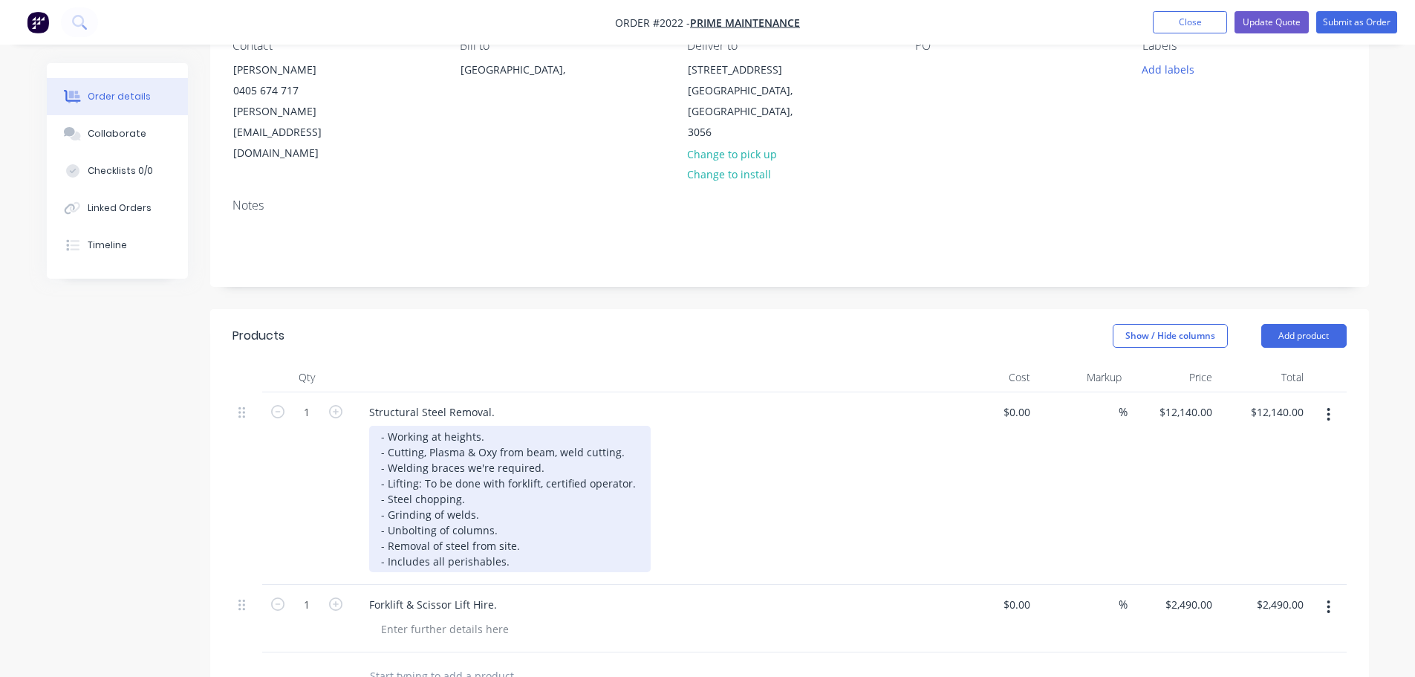
click at [377, 426] on div "- Working at heights. - Cutting, Plasma & Oxy from beam, weld cutting. - Weldin…" at bounding box center [509, 499] width 281 height 146
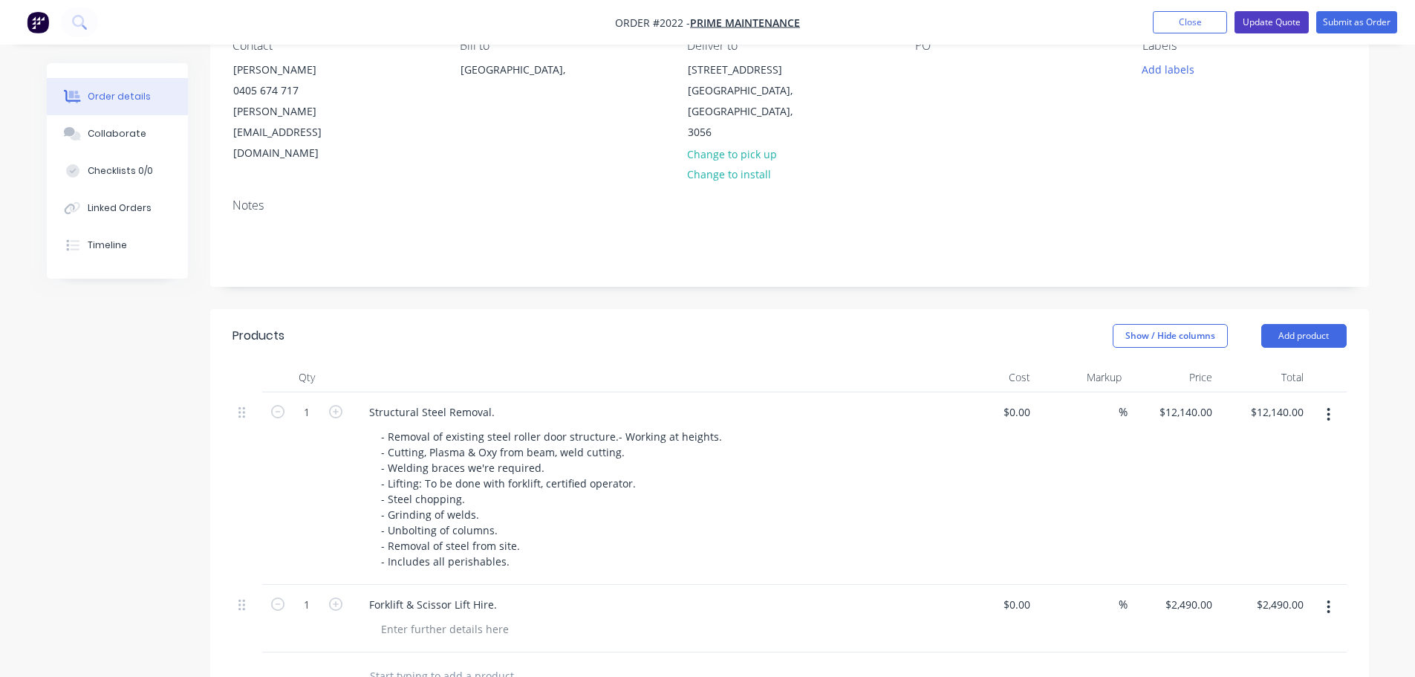
click at [1246, 19] on button "Update Quote" at bounding box center [1271, 22] width 74 height 22
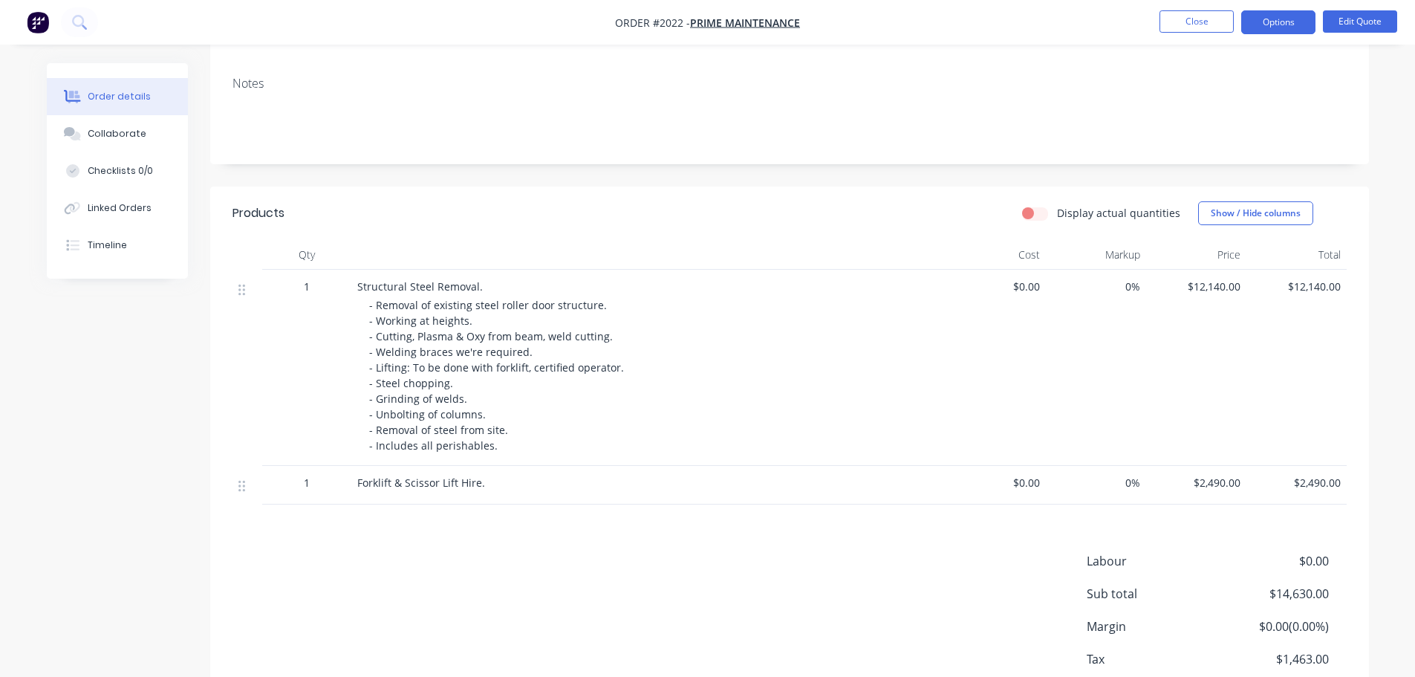
scroll to position [96, 0]
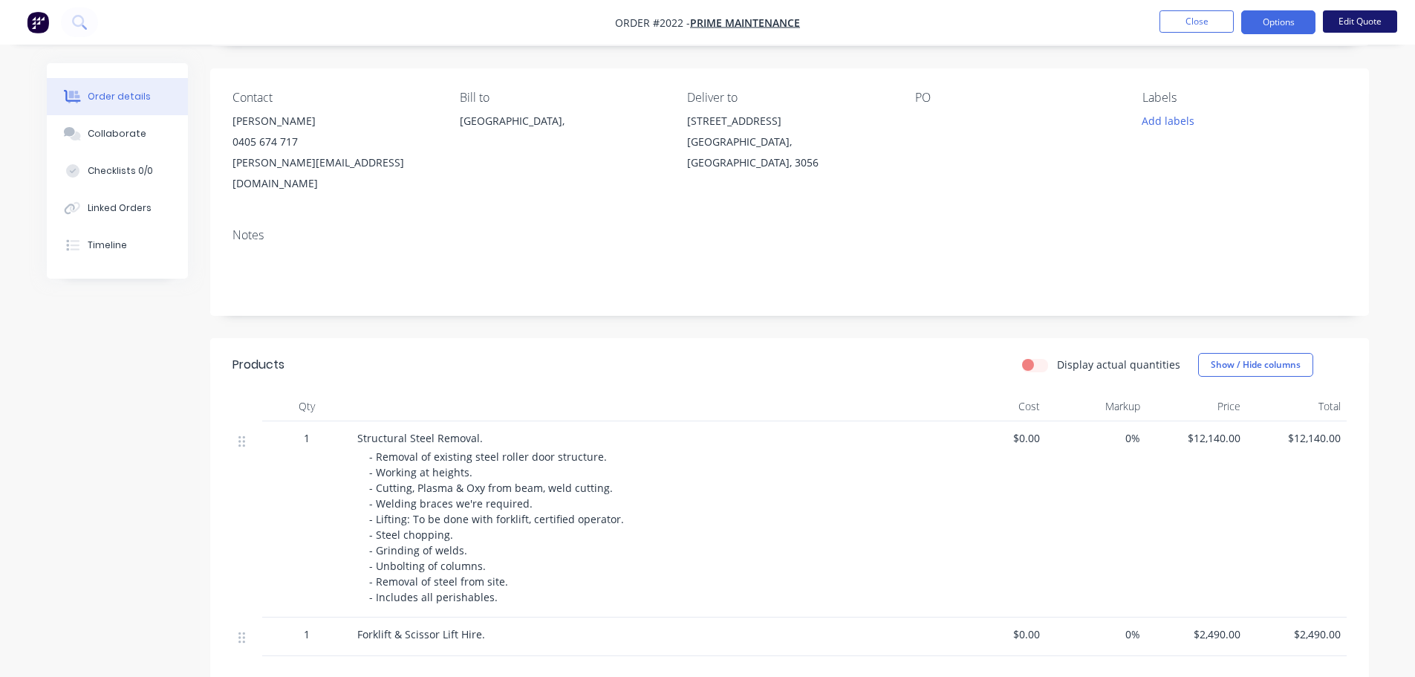
click at [1344, 27] on button "Edit Quote" at bounding box center [1360, 21] width 74 height 22
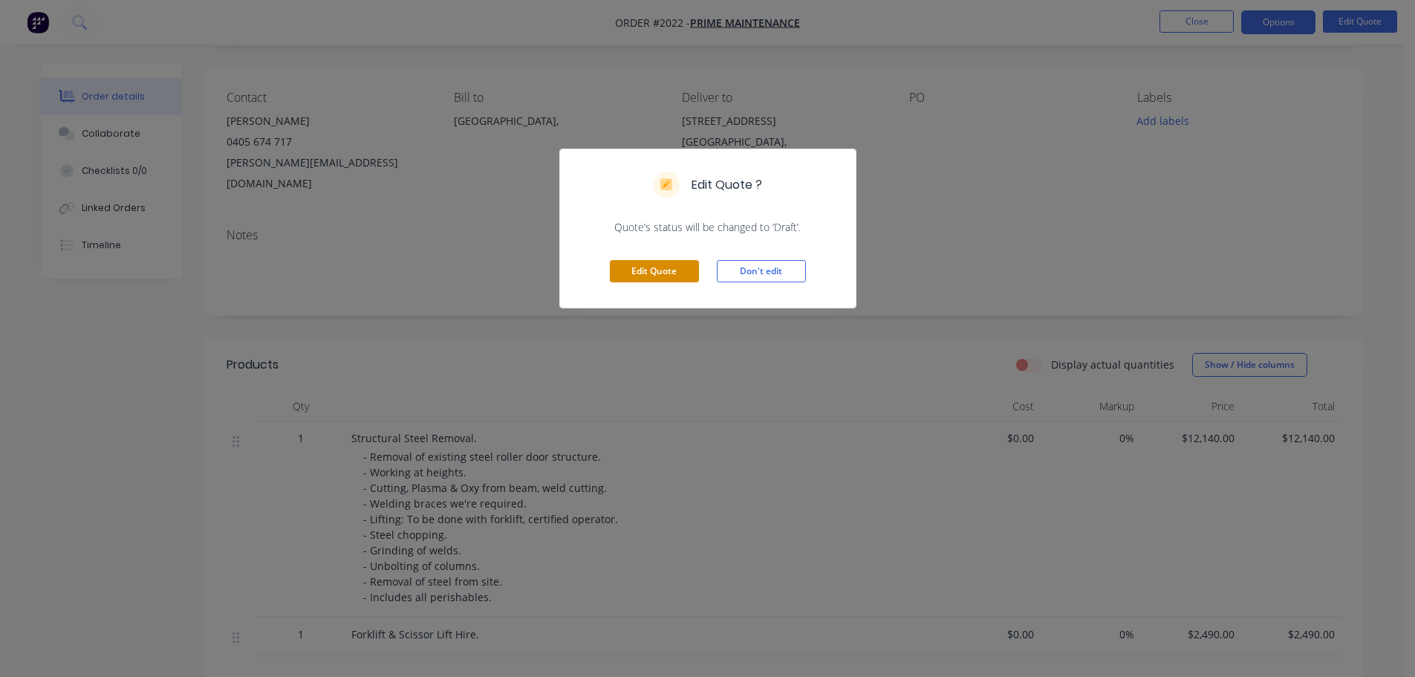
click at [674, 263] on button "Edit Quote" at bounding box center [654, 271] width 89 height 22
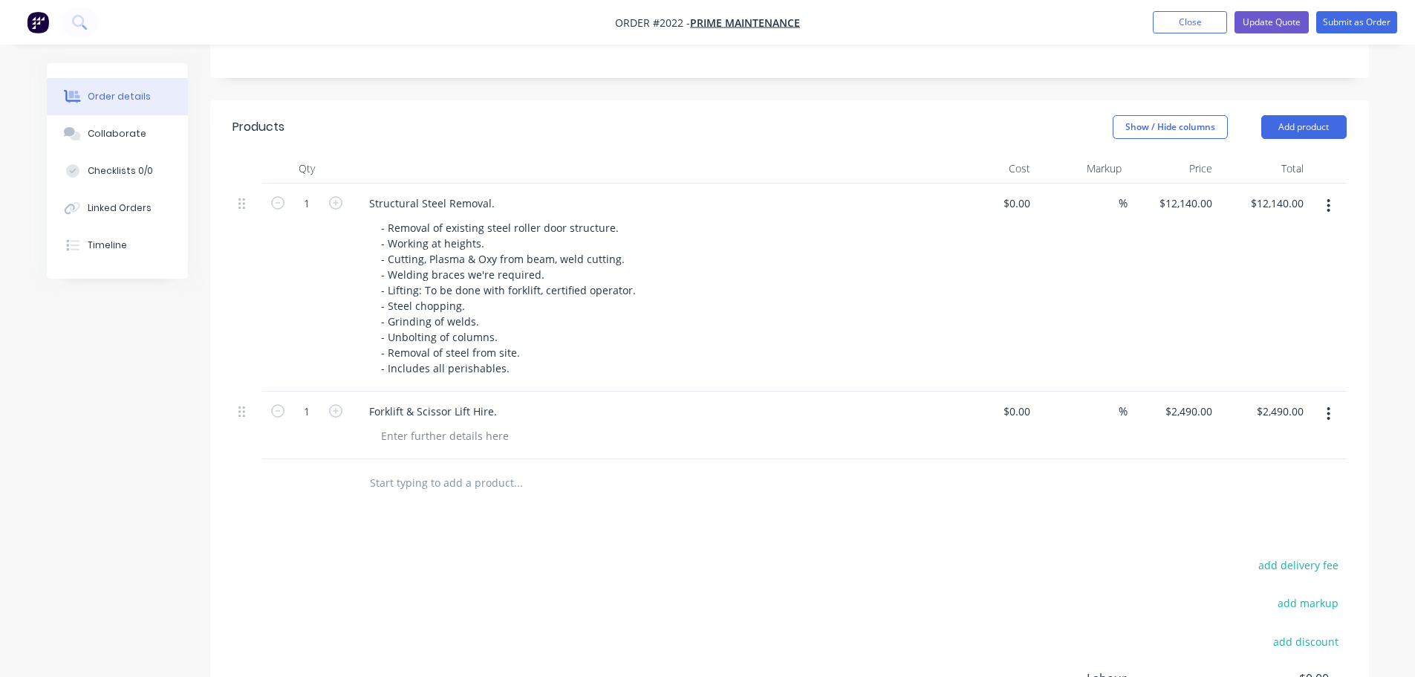
scroll to position [371, 0]
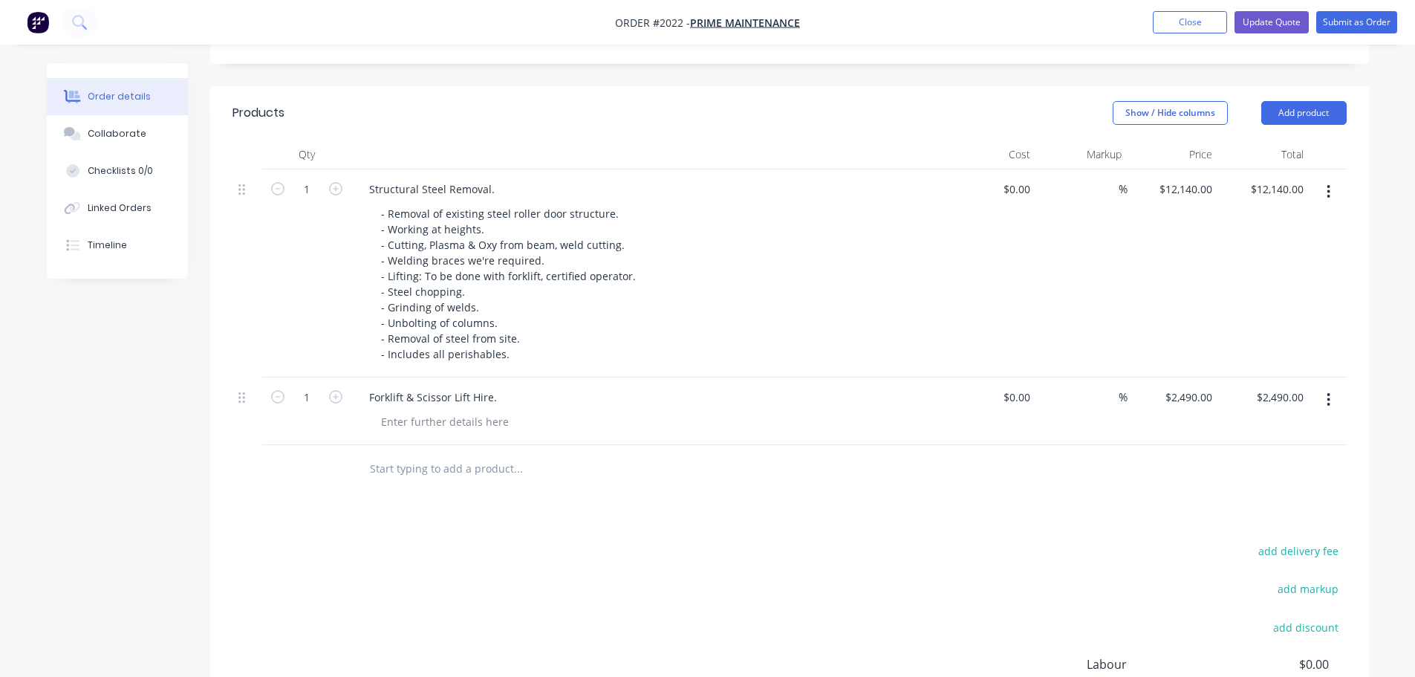
click at [1273, 377] on div "$2,490.00 $2,490.00" at bounding box center [1263, 411] width 91 height 68
click at [1273, 386] on input "2490.00" at bounding box center [1286, 397] width 46 height 22
type input "2096"
type input "$2,096.00"
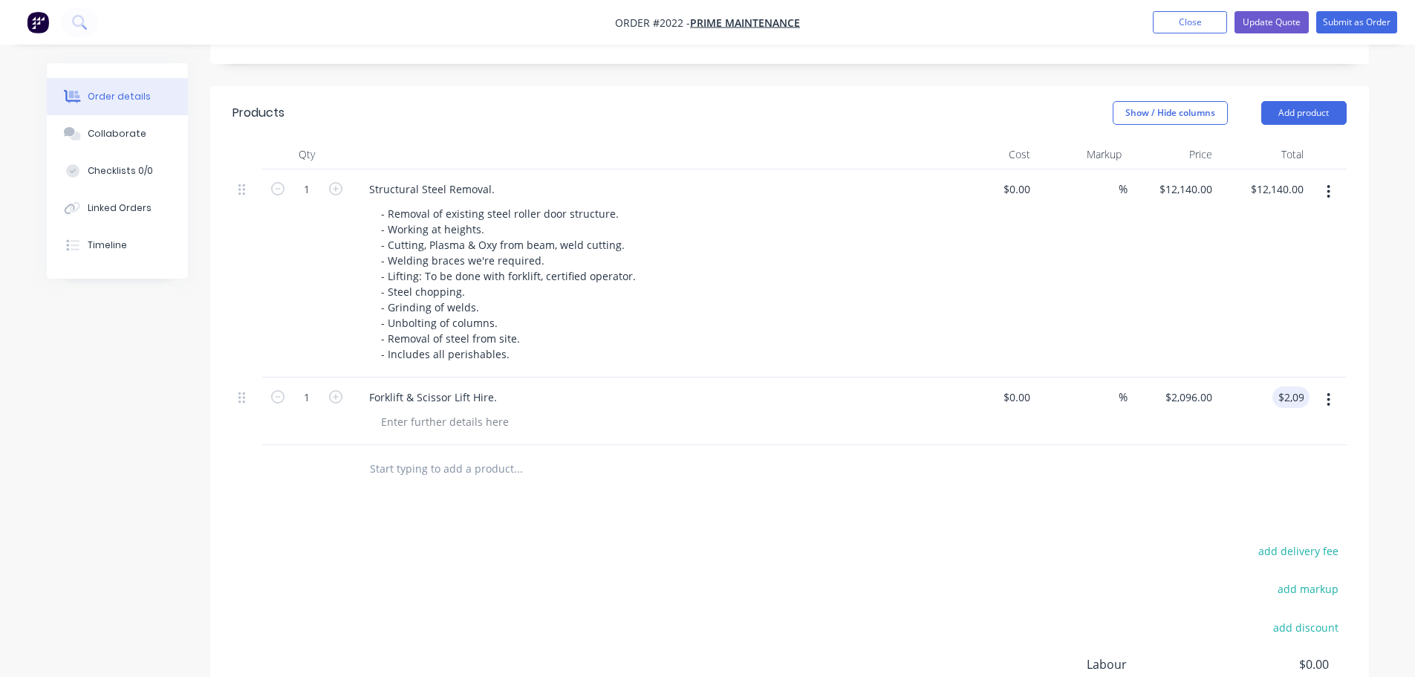
click at [1018, 492] on div "Products Show / Hide columns Add product Qty Cost Markup Price Total 1 Structur…" at bounding box center [789, 467] width 1159 height 763
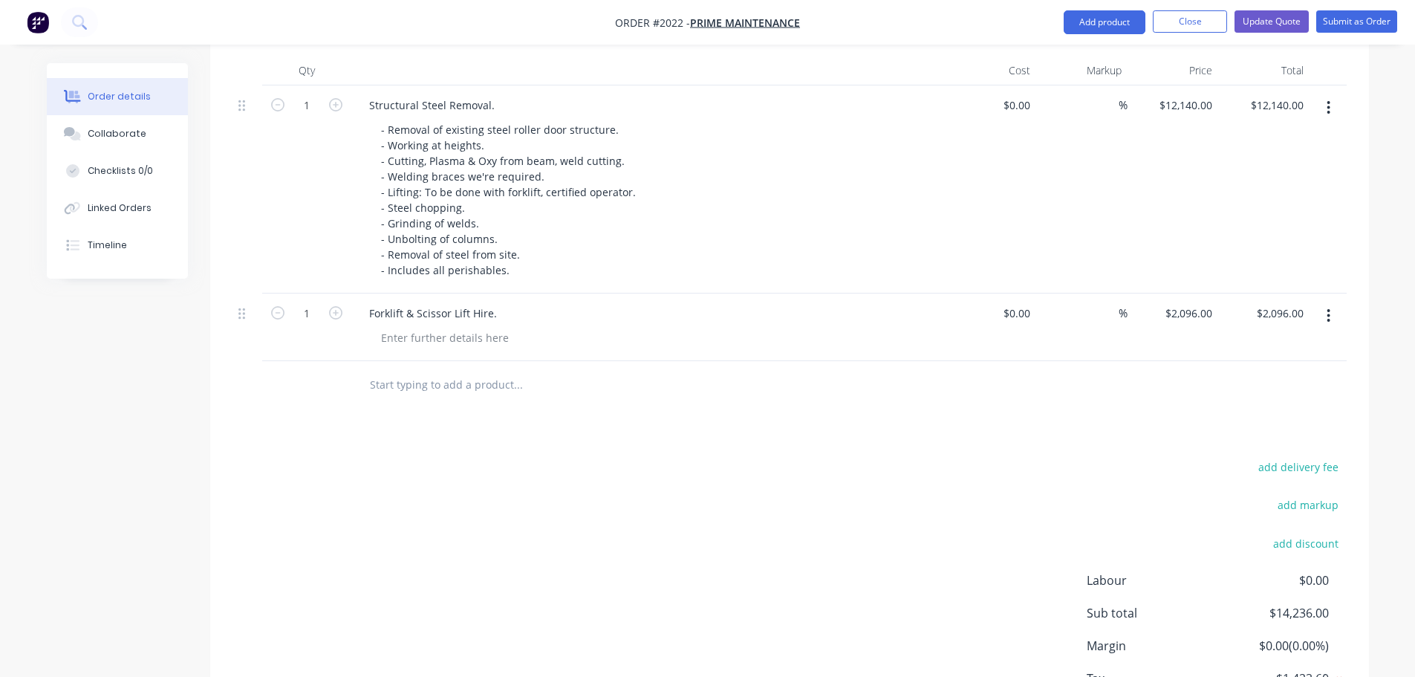
scroll to position [525, 0]
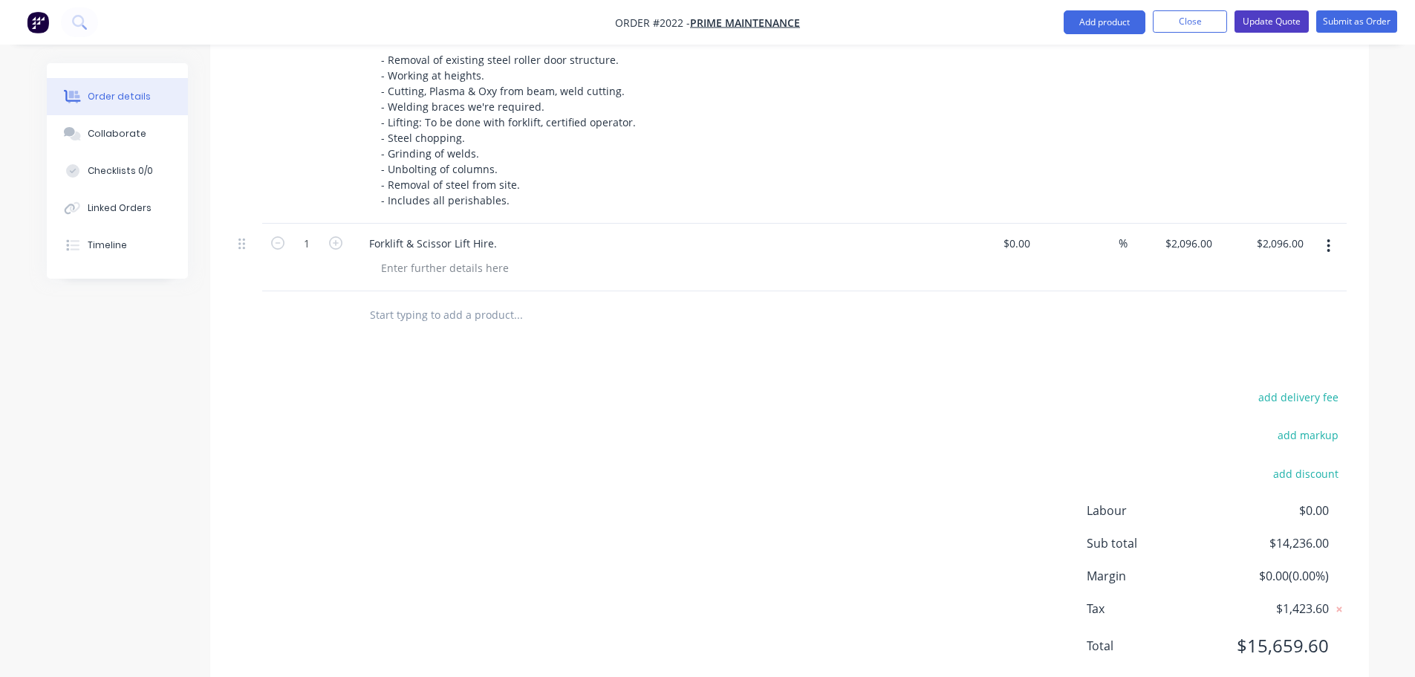
click at [1257, 27] on button "Update Quote" at bounding box center [1271, 21] width 74 height 22
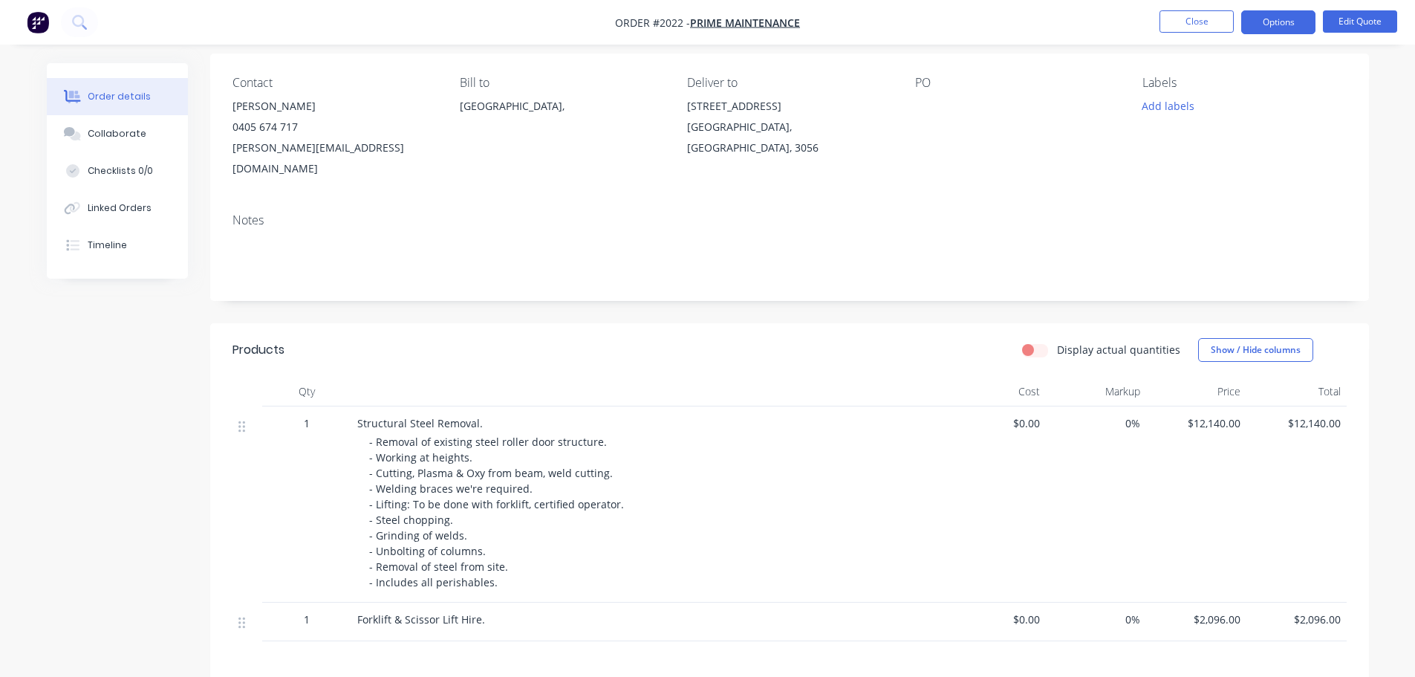
scroll to position [0, 0]
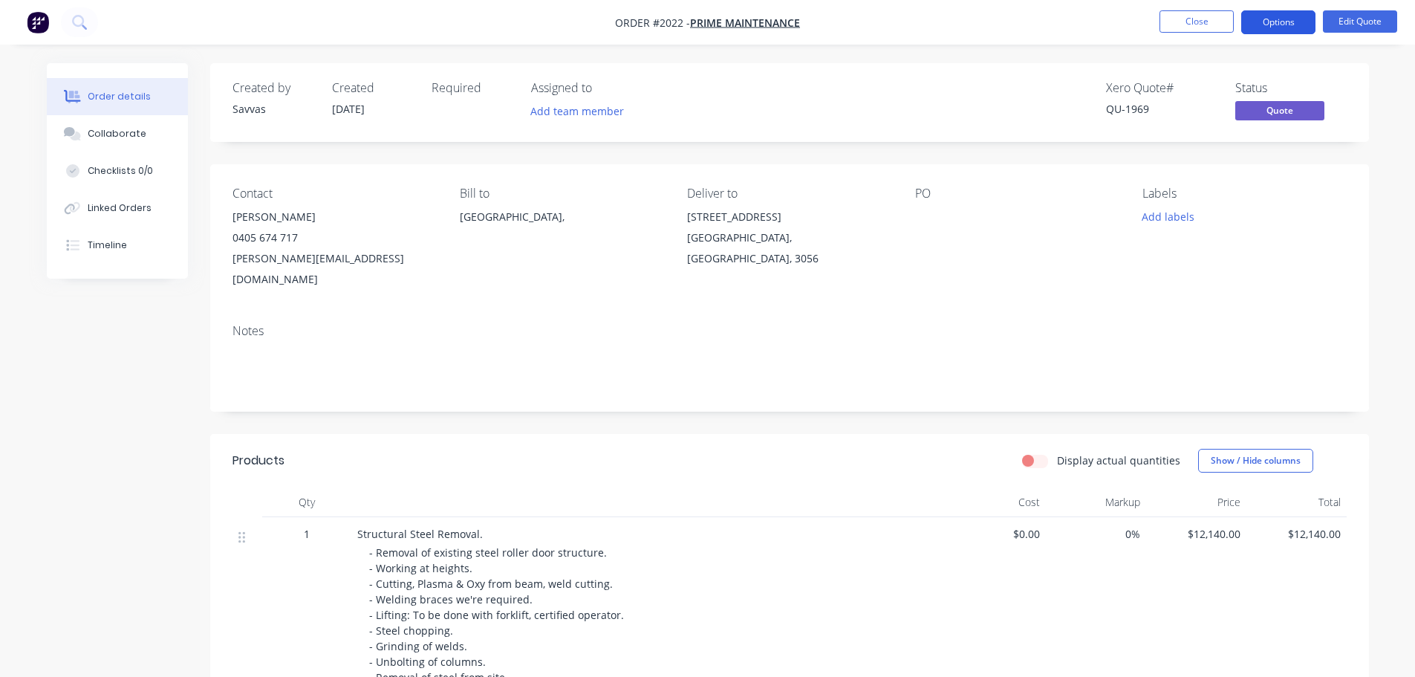
click at [1300, 24] on button "Options" at bounding box center [1278, 22] width 74 height 24
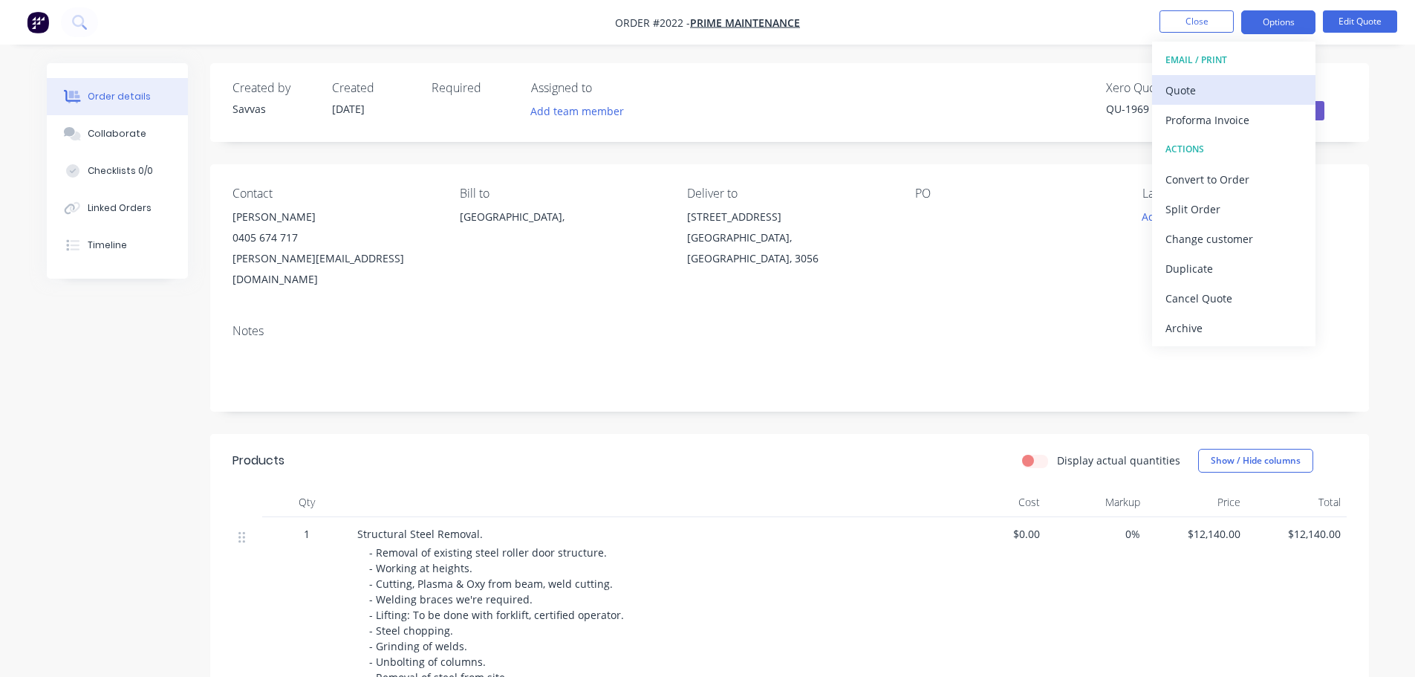
click at [1250, 75] on button "Quote" at bounding box center [1233, 90] width 163 height 30
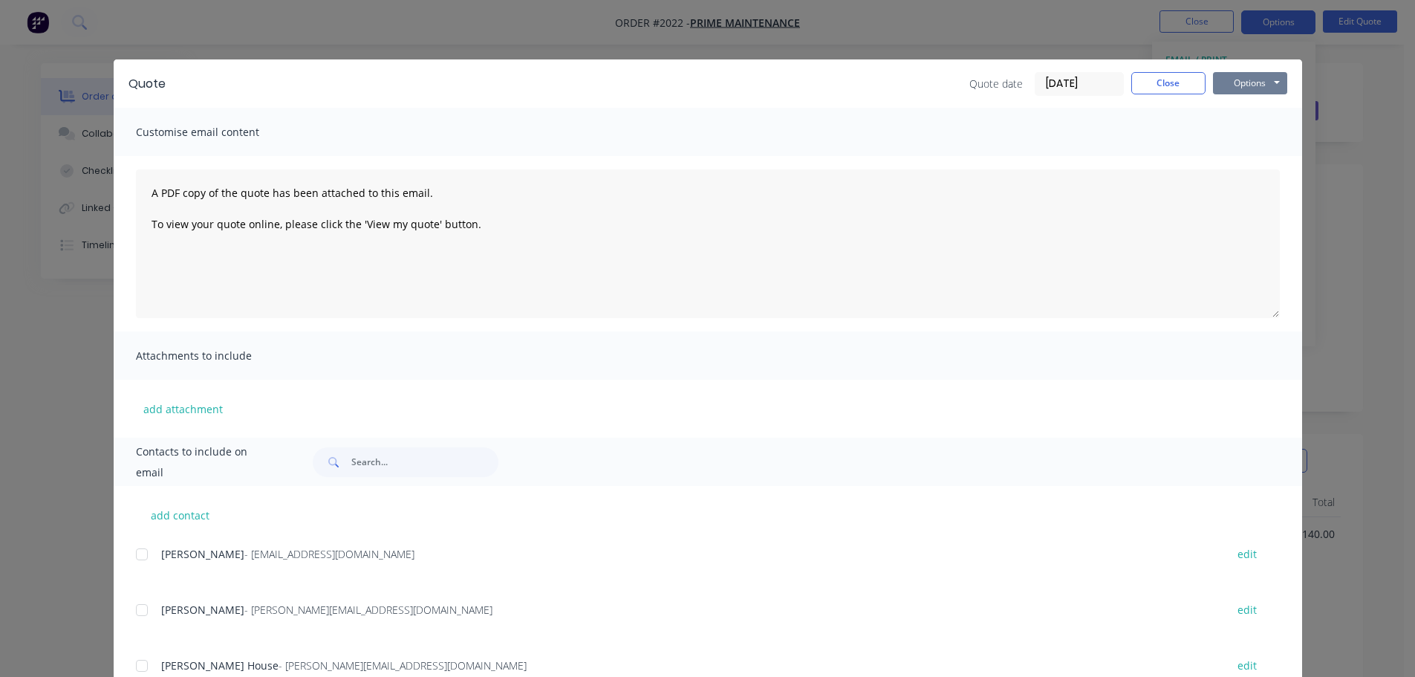
click at [1250, 76] on button "Options" at bounding box center [1250, 83] width 74 height 22
click at [1239, 125] on button "Print" at bounding box center [1260, 134] width 95 height 25
click at [1187, 92] on button "Close" at bounding box center [1168, 83] width 74 height 22
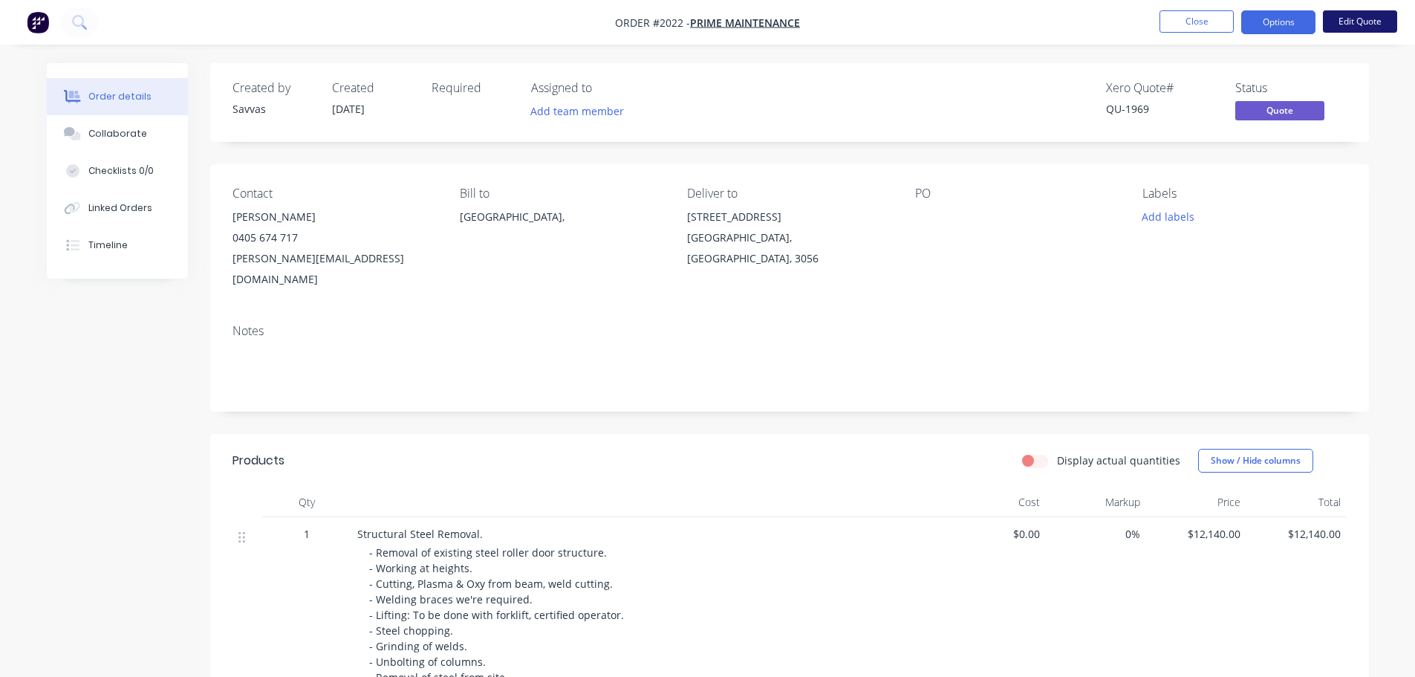
click at [1342, 22] on button "Edit Quote" at bounding box center [1360, 21] width 74 height 22
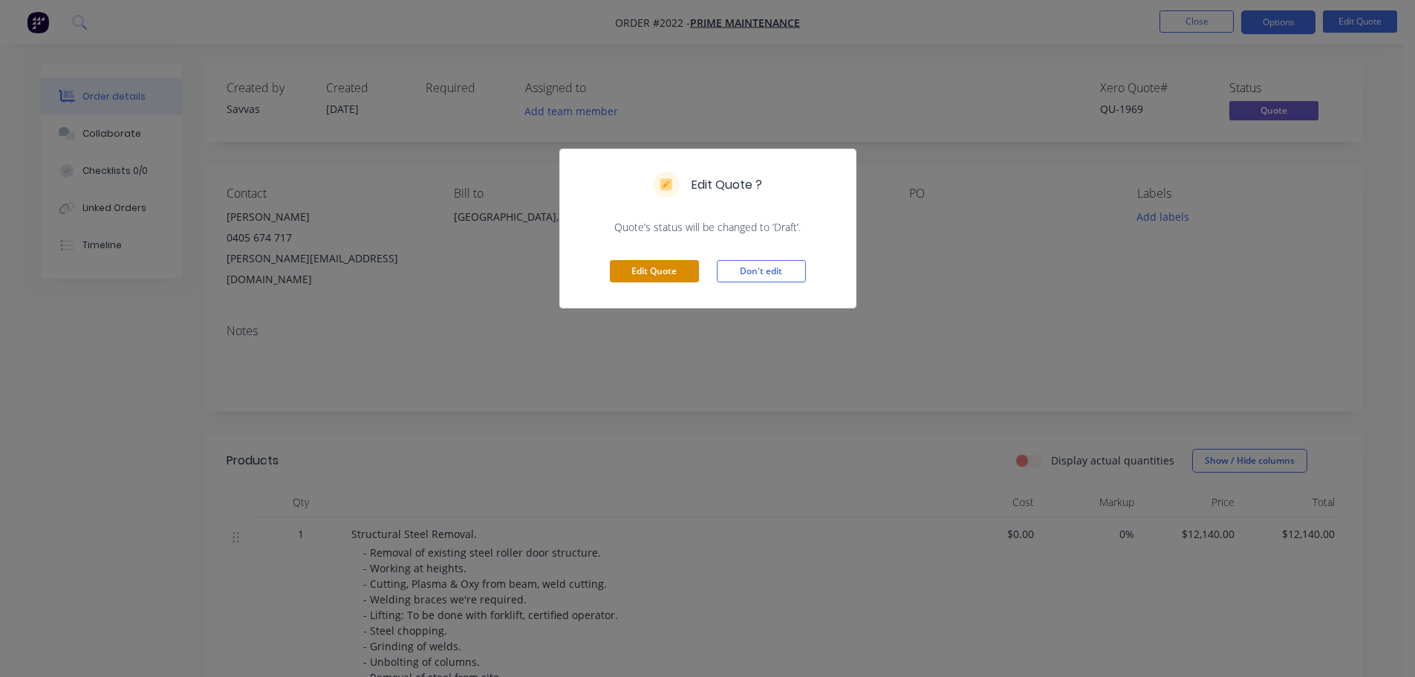
click at [677, 264] on button "Edit Quote" at bounding box center [654, 271] width 89 height 22
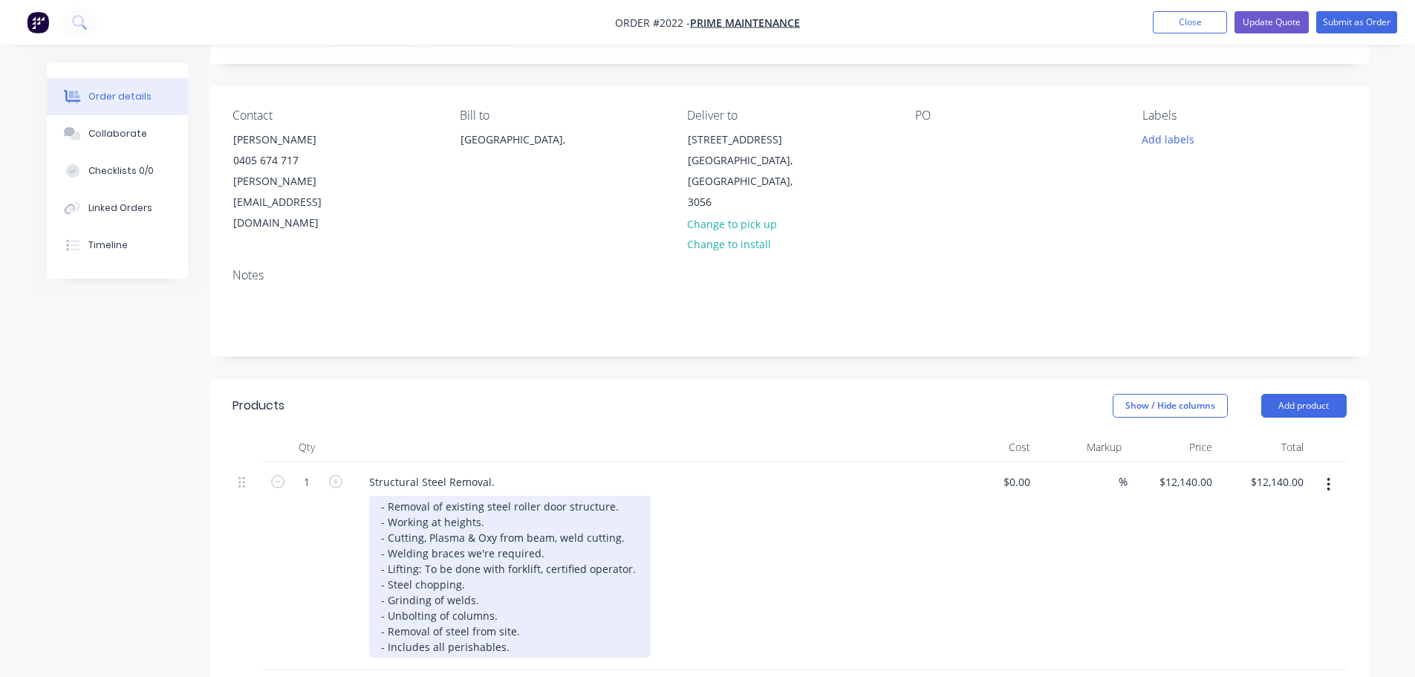
scroll to position [149, 0]
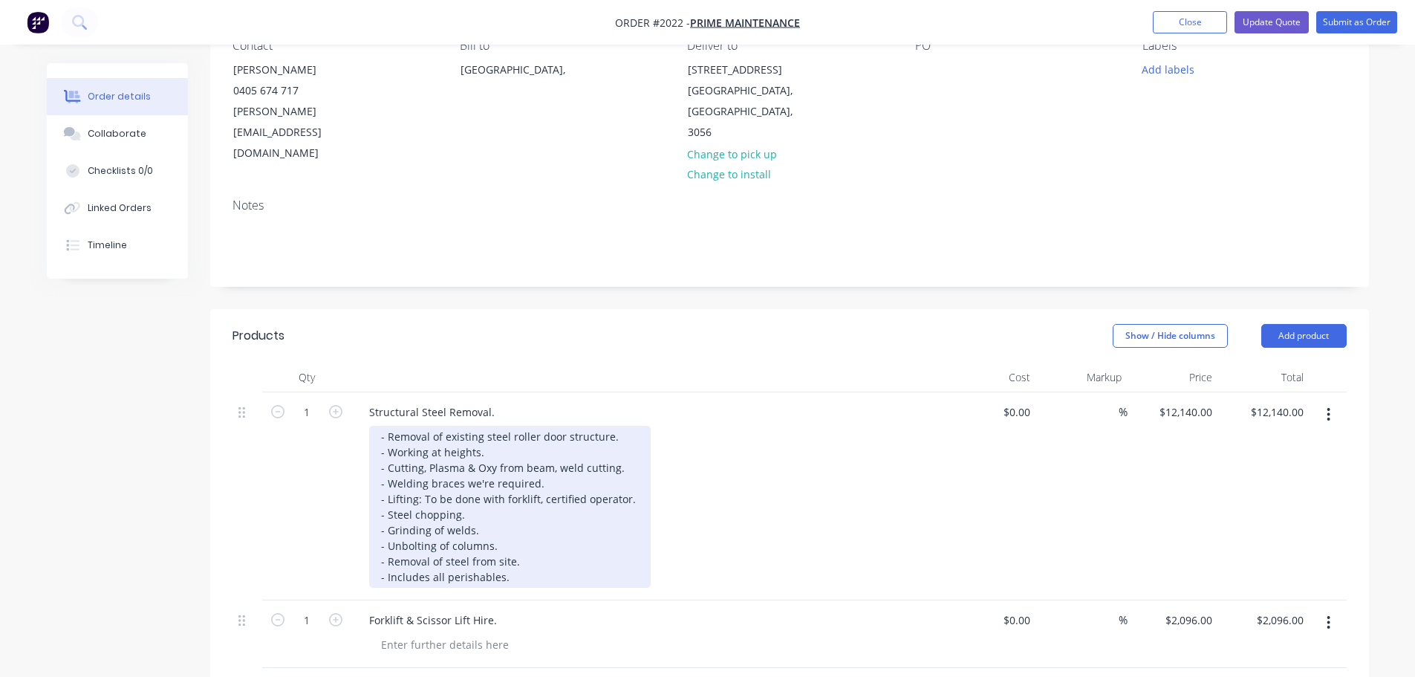
click at [608, 426] on div "- Removal of existing steel roller door structure. - Working at heights. - Cutt…" at bounding box center [509, 507] width 281 height 162
click at [527, 426] on div "- Removal of existing steel roller door structures, x2. - Working at heights. -…" at bounding box center [512, 507] width 286 height 162
click at [520, 533] on div "- Removal of existing steel roller door structures, x2. - Working at heights, c…" at bounding box center [512, 507] width 286 height 162
click at [508, 477] on div "- Removal of existing steel roller door structures, x2. - Working at heights, c…" at bounding box center [512, 515] width 286 height 178
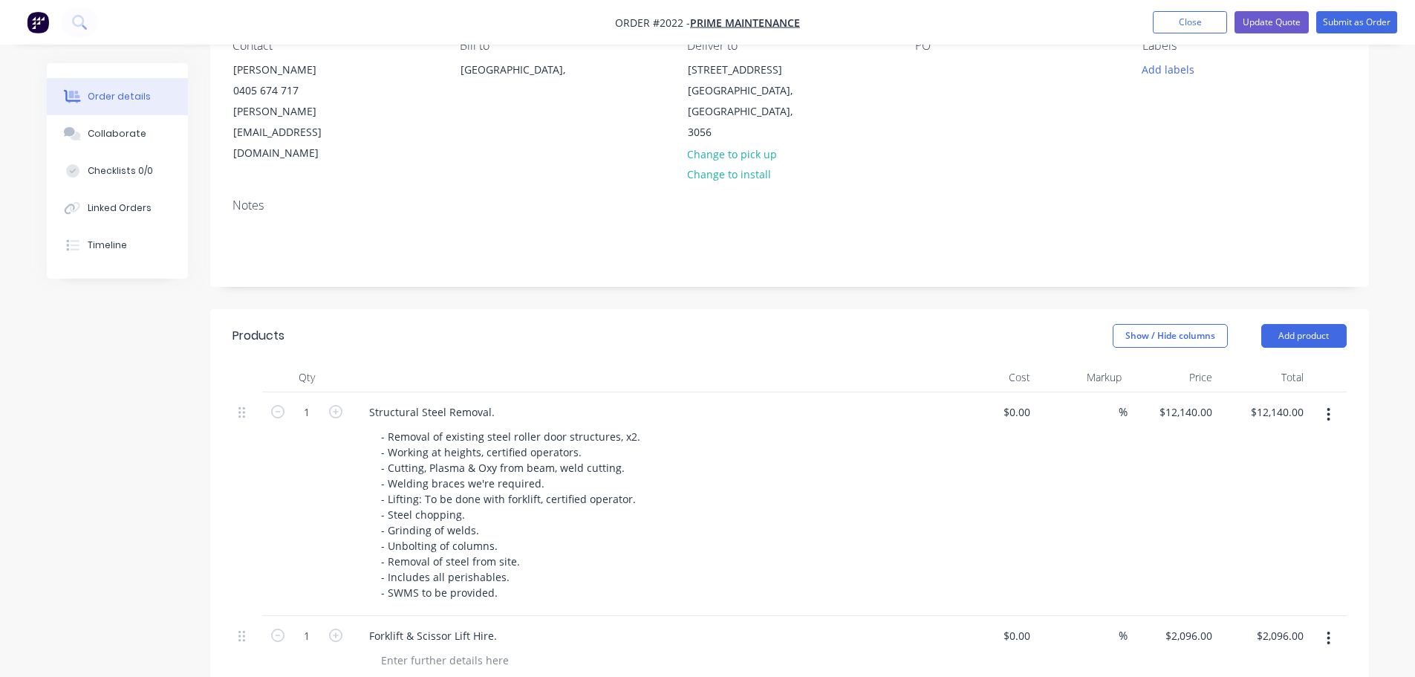
click at [760, 470] on div "- Removal of existing steel roller door structures, x2. - Working at heights, c…" at bounding box center [654, 515] width 570 height 178
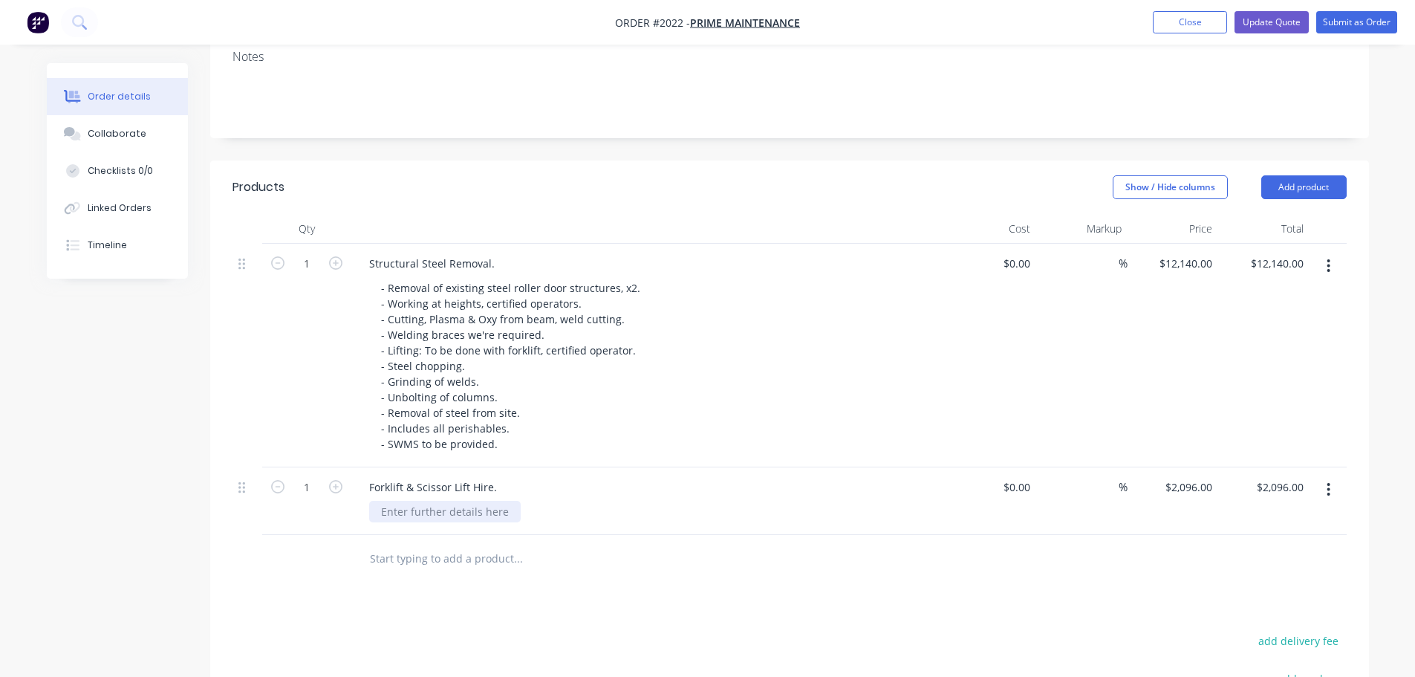
click at [445, 501] on div at bounding box center [445, 512] width 152 height 22
click at [583, 414] on div "Structural Steel Removal. - Removal of existing steel roller door structures, x…" at bounding box center [648, 356] width 594 height 224
click at [504, 501] on div at bounding box center [445, 512] width 152 height 22
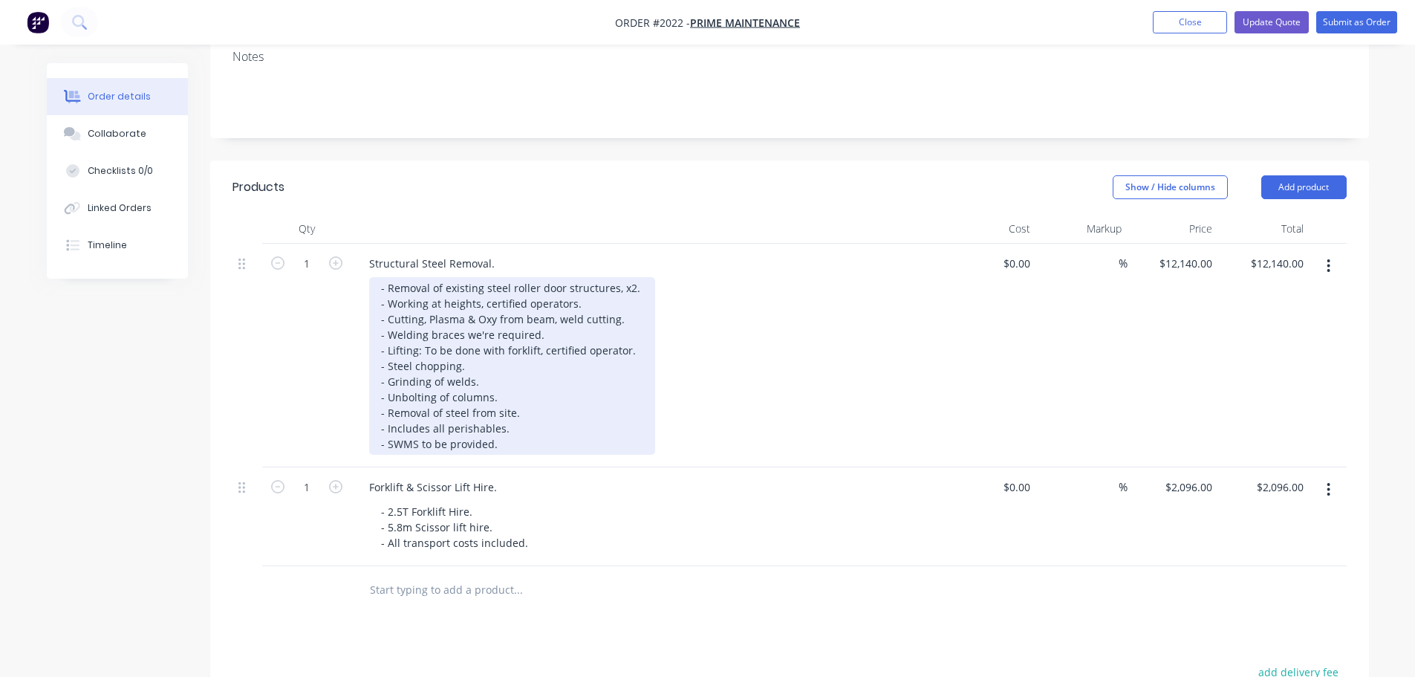
click at [497, 316] on div "- Removal of existing steel roller door structures, x2. - Working at heights, c…" at bounding box center [512, 366] width 286 height 178
click at [492, 319] on div "- Removal of existing steel roller door structures, x2. - Working at heights, c…" at bounding box center [512, 366] width 286 height 178
drag, startPoint x: 487, startPoint y: 325, endPoint x: 388, endPoint y: 319, distance: 99.0
click at [388, 319] on div "- Removal of existing steel roller door structures, x2. - Working at heights, c…" at bounding box center [512, 366] width 286 height 178
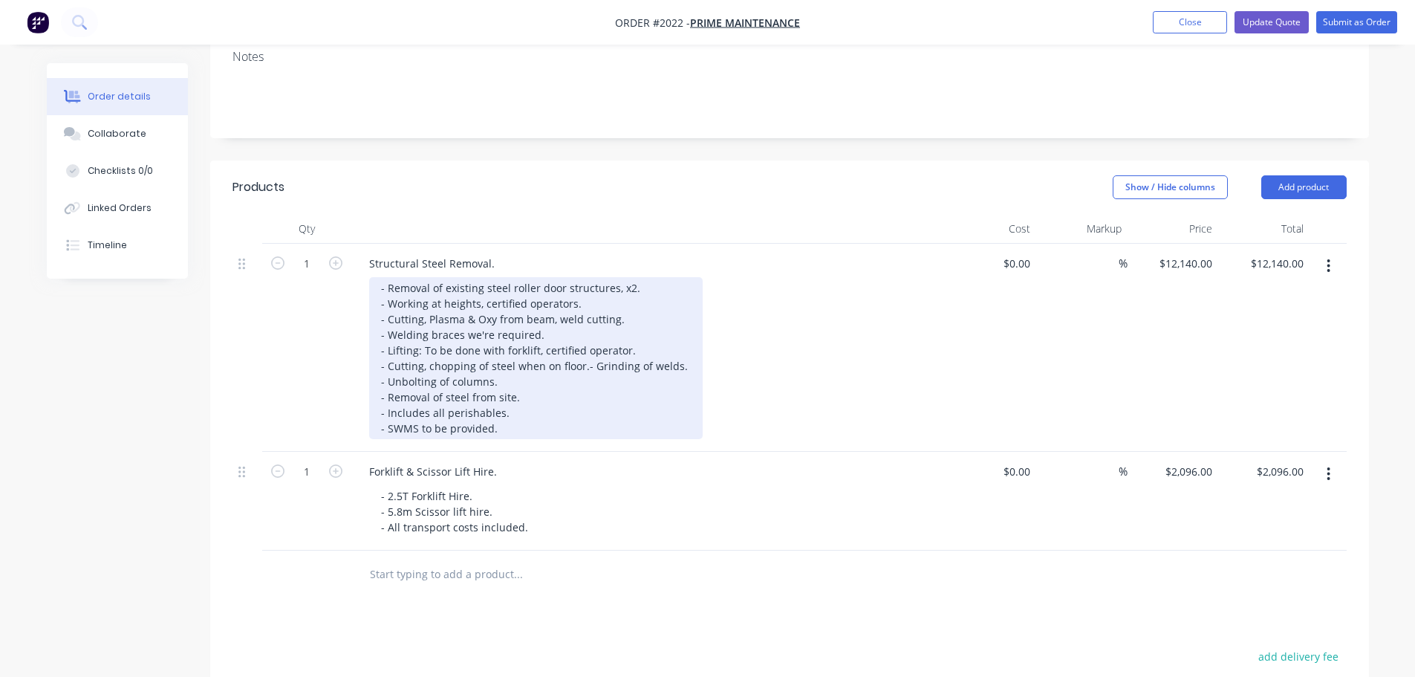
click at [547, 383] on div "- Removal of existing steel roller door structures, x2. - Working at heights, c…" at bounding box center [535, 358] width 333 height 162
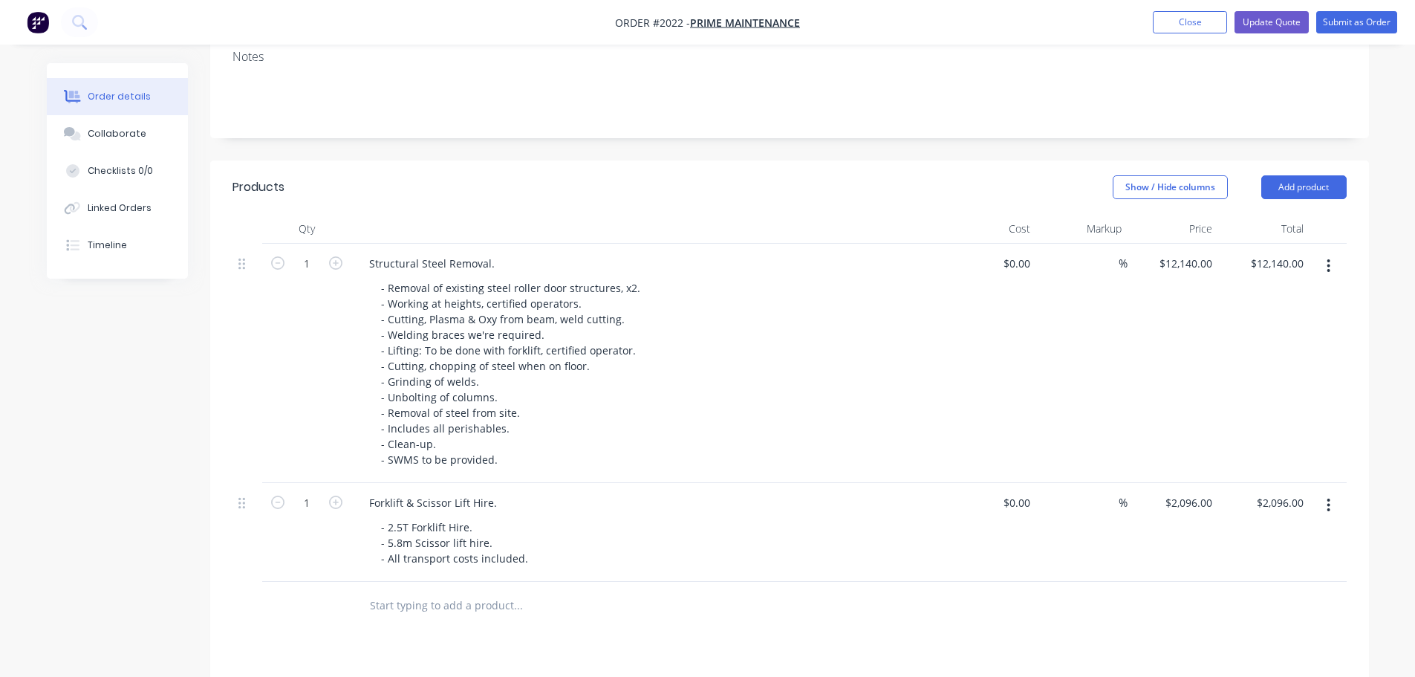
click at [827, 402] on div "- Removal of existing steel roller door structures, x2. - Working at heights, c…" at bounding box center [654, 373] width 570 height 193
click at [1185, 253] on input "12140" at bounding box center [1188, 264] width 60 height 22
type input "$10,340.00"
click at [931, 175] on div "Show / Hide columns Add product" at bounding box center [907, 187] width 877 height 24
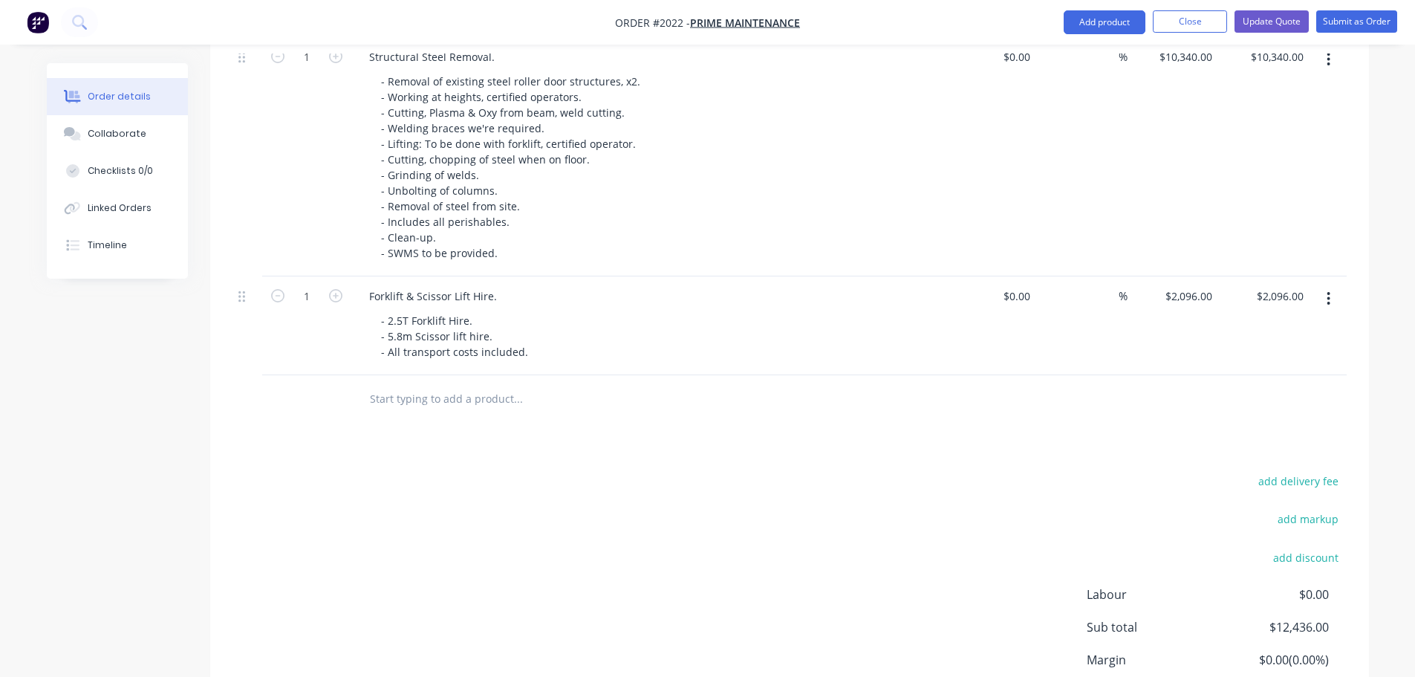
scroll to position [365, 0]
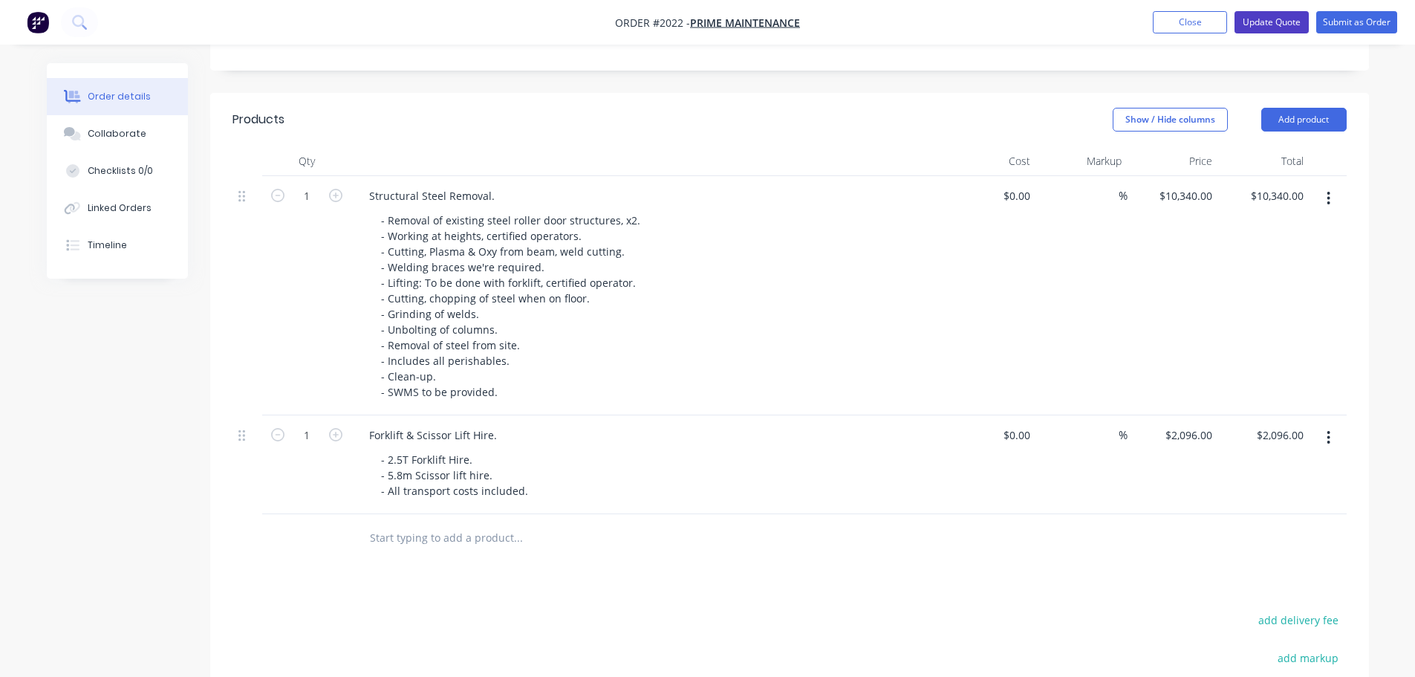
click at [1249, 24] on button "Update Quote" at bounding box center [1271, 22] width 74 height 22
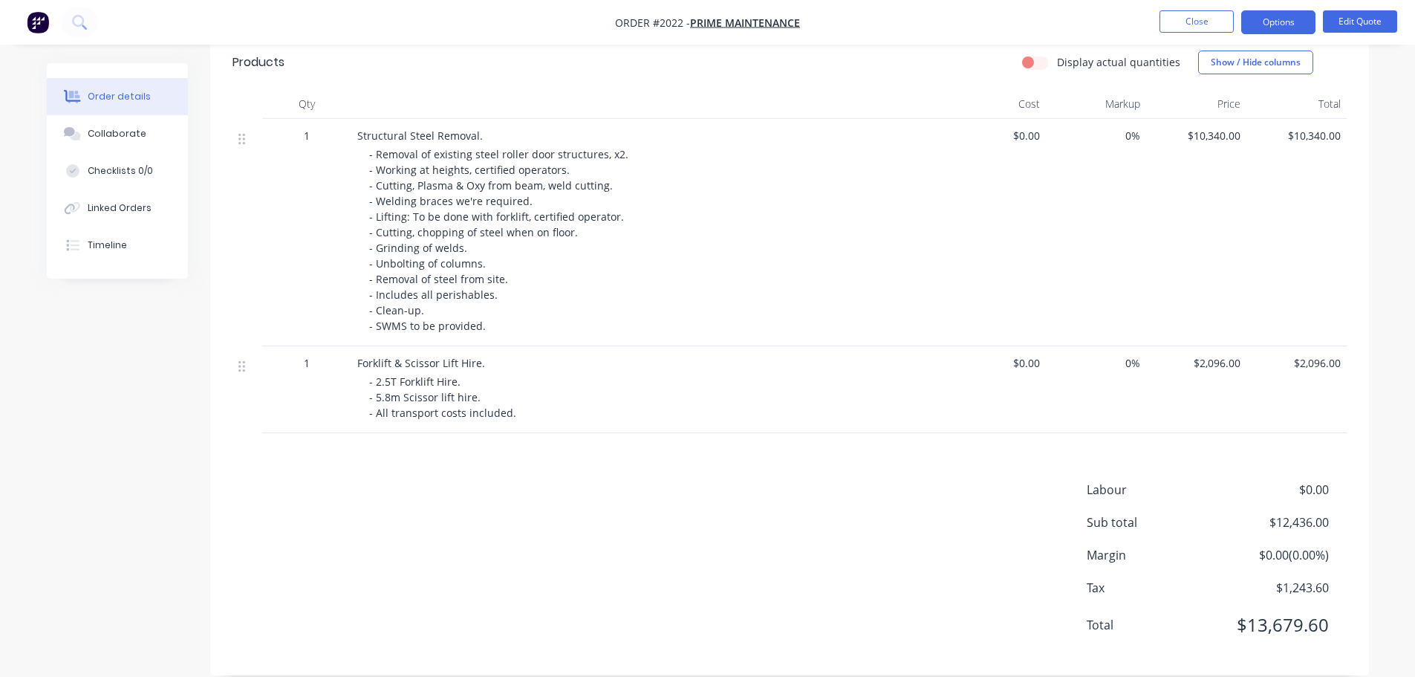
scroll to position [0, 0]
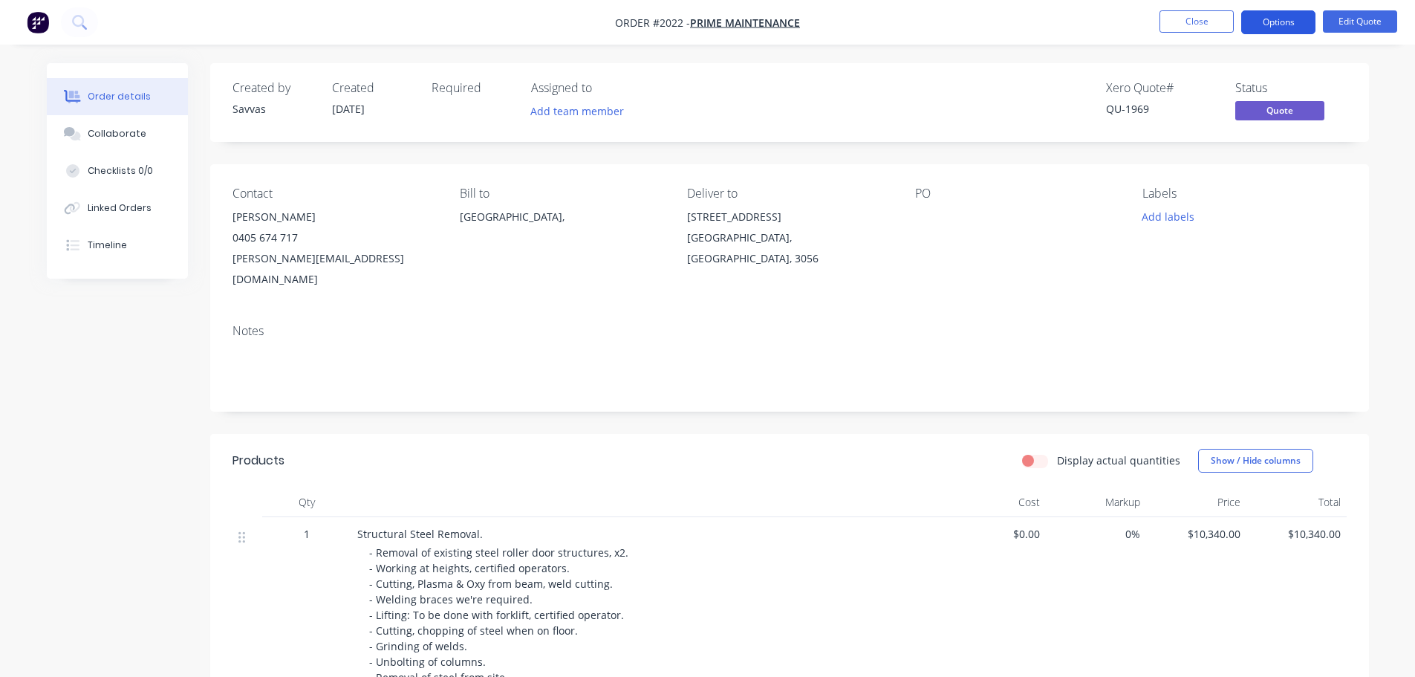
click at [1261, 25] on button "Options" at bounding box center [1278, 22] width 74 height 24
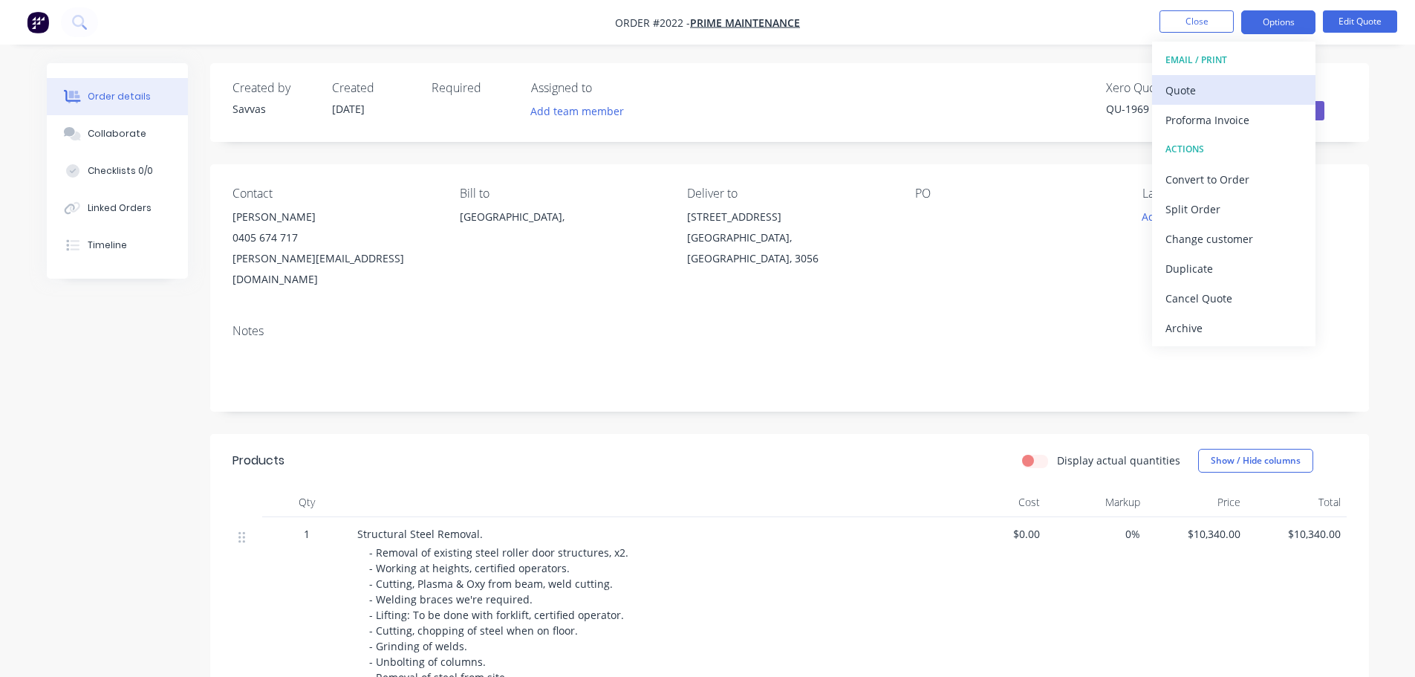
click at [1242, 82] on div "Quote" at bounding box center [1233, 90] width 137 height 22
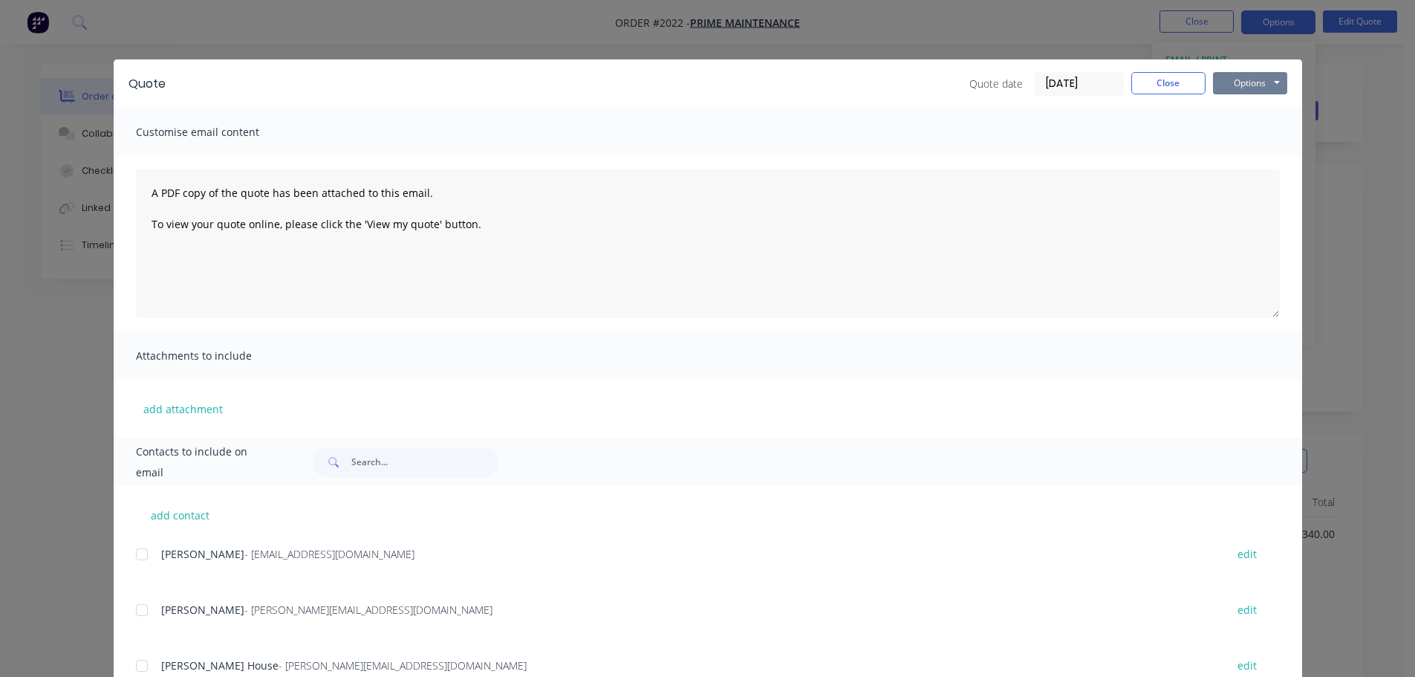
click at [1275, 88] on button "Options" at bounding box center [1250, 83] width 74 height 22
click at [1259, 130] on button "Print" at bounding box center [1260, 134] width 95 height 25
